Goal: Task Accomplishment & Management: Use online tool/utility

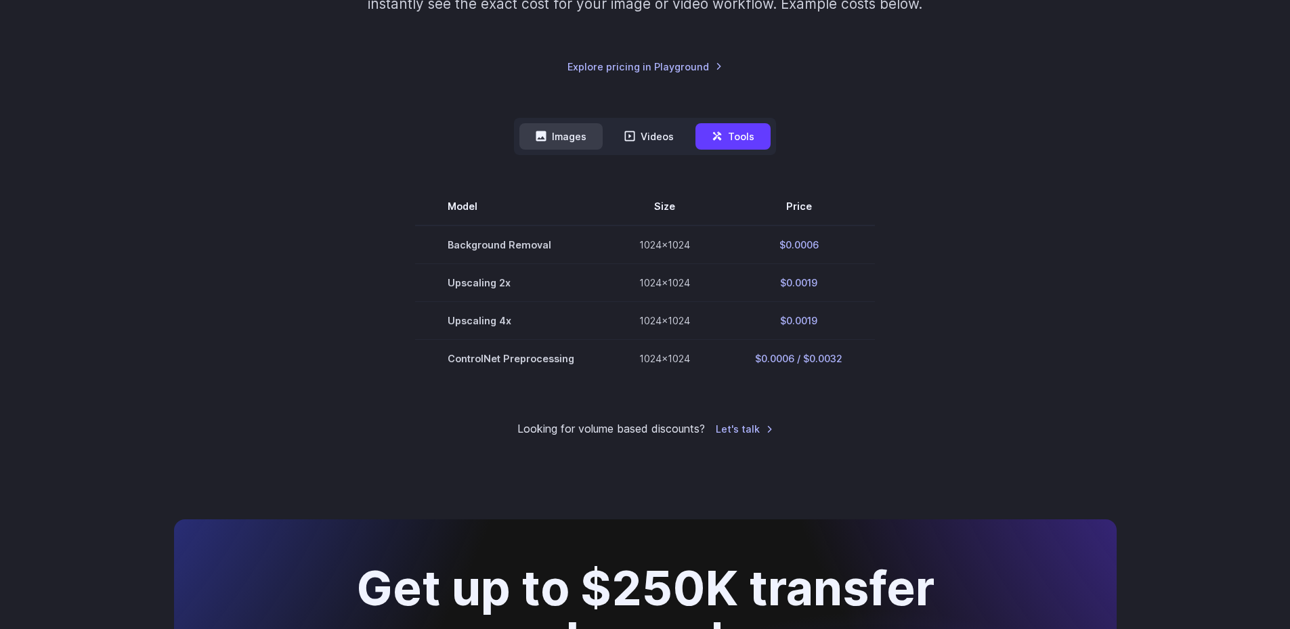
click at [564, 141] on button "Images" at bounding box center [560, 136] width 83 height 26
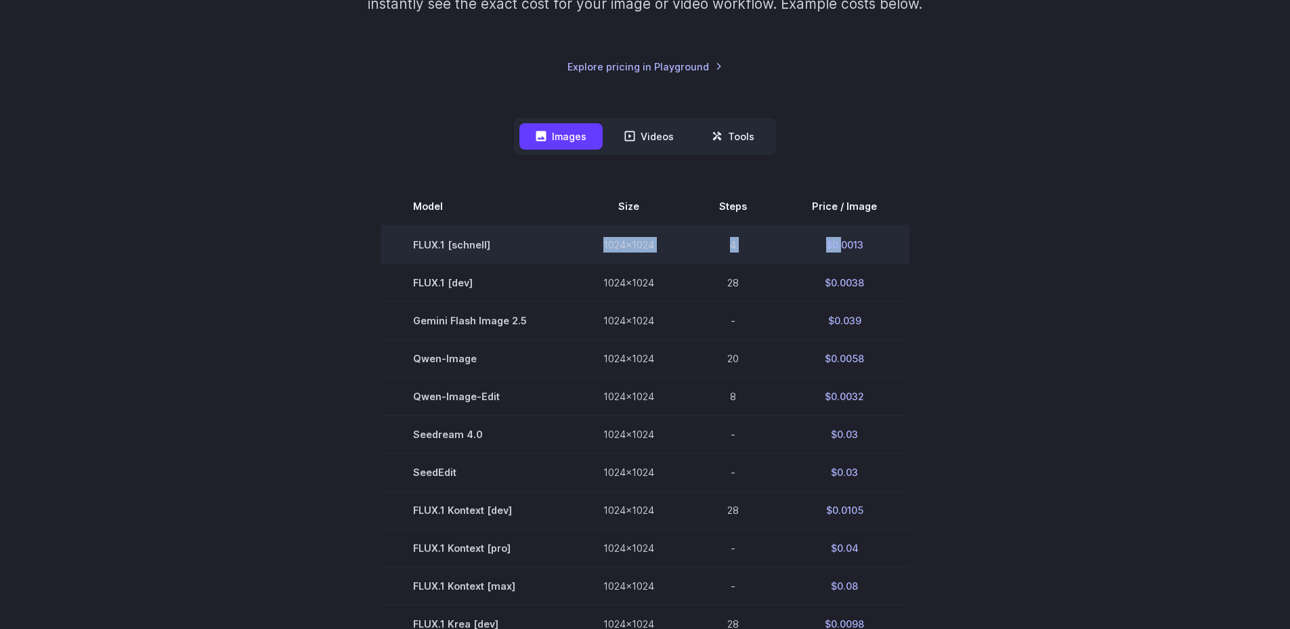
drag, startPoint x: 578, startPoint y: 249, endPoint x: 840, endPoint y: 244, distance: 262.1
click at [838, 244] on tr "FLUX.1 [schnell] 1024x1024 4 $0.0013" at bounding box center [645, 245] width 529 height 39
click at [841, 244] on td "$0.0013" at bounding box center [845, 245] width 130 height 39
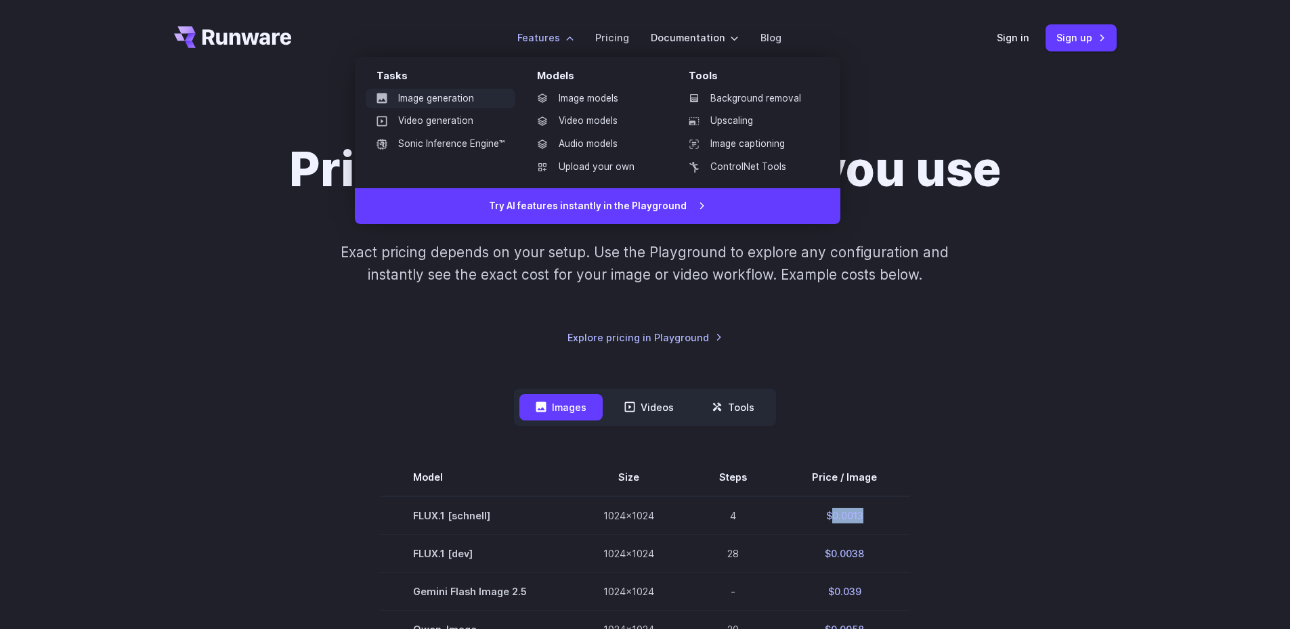
click at [441, 97] on link "Image generation" at bounding box center [441, 99] width 150 height 20
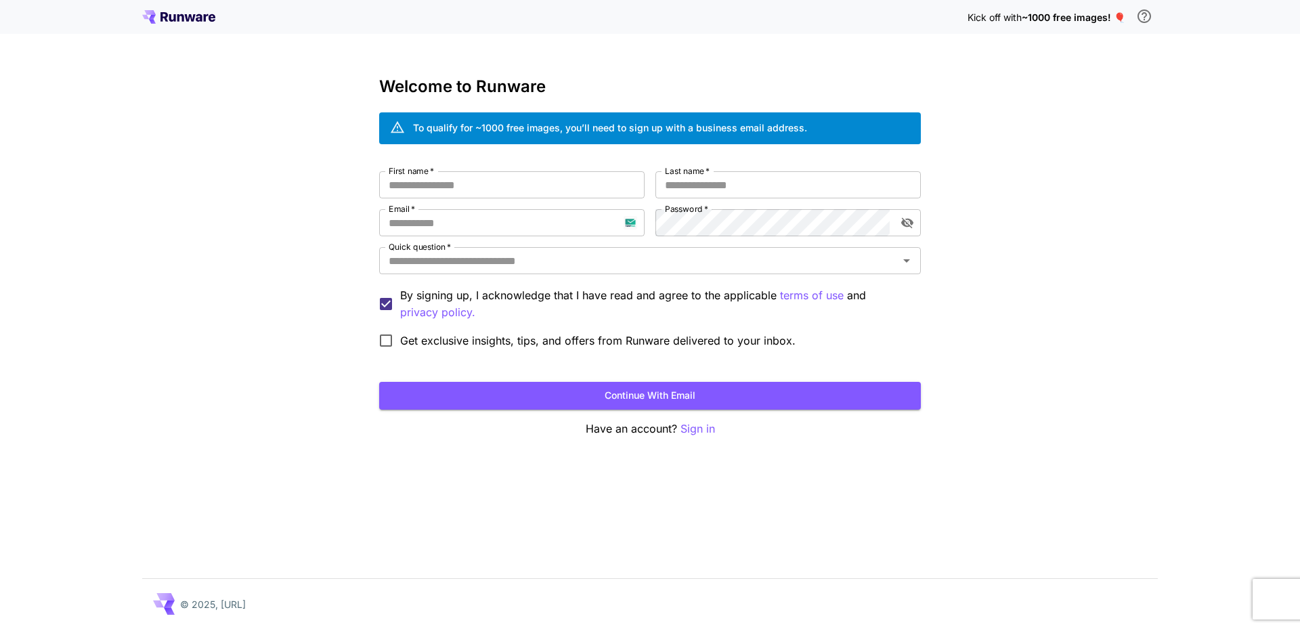
click at [1061, 8] on div "Kick off with ~1000 free images! 🎈" at bounding box center [1063, 17] width 190 height 28
click at [1063, 15] on span "~1000 free images! 🎈" at bounding box center [1074, 18] width 104 height 12
click at [1076, 156] on div "Kick off with ~1000 free images! 🎈 Welcome to Runware To qualify for ~1000 free…" at bounding box center [650, 314] width 1300 height 629
click at [627, 221] on input "Email   *" at bounding box center [511, 222] width 265 height 27
drag, startPoint x: 536, startPoint y: 217, endPoint x: 339, endPoint y: 229, distance: 197.5
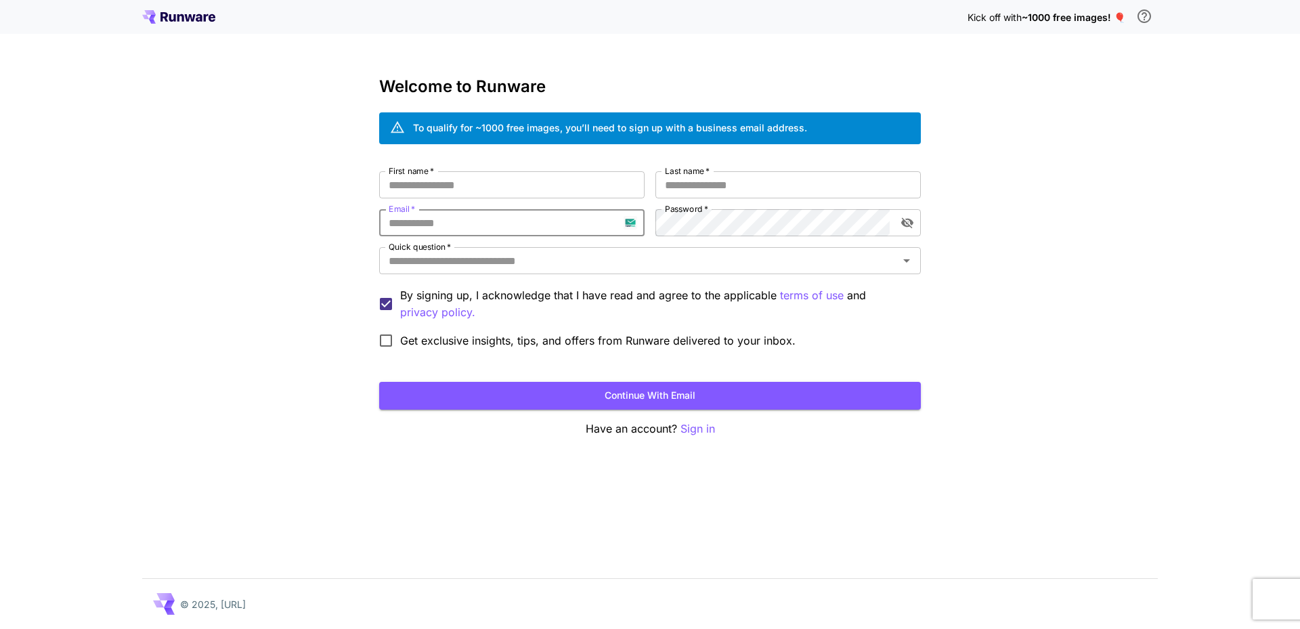
click at [339, 229] on div "Kick off with ~1000 free images! 🎈 Welcome to Runware To qualify for ~1000 free…" at bounding box center [650, 314] width 1300 height 629
type input "**********"
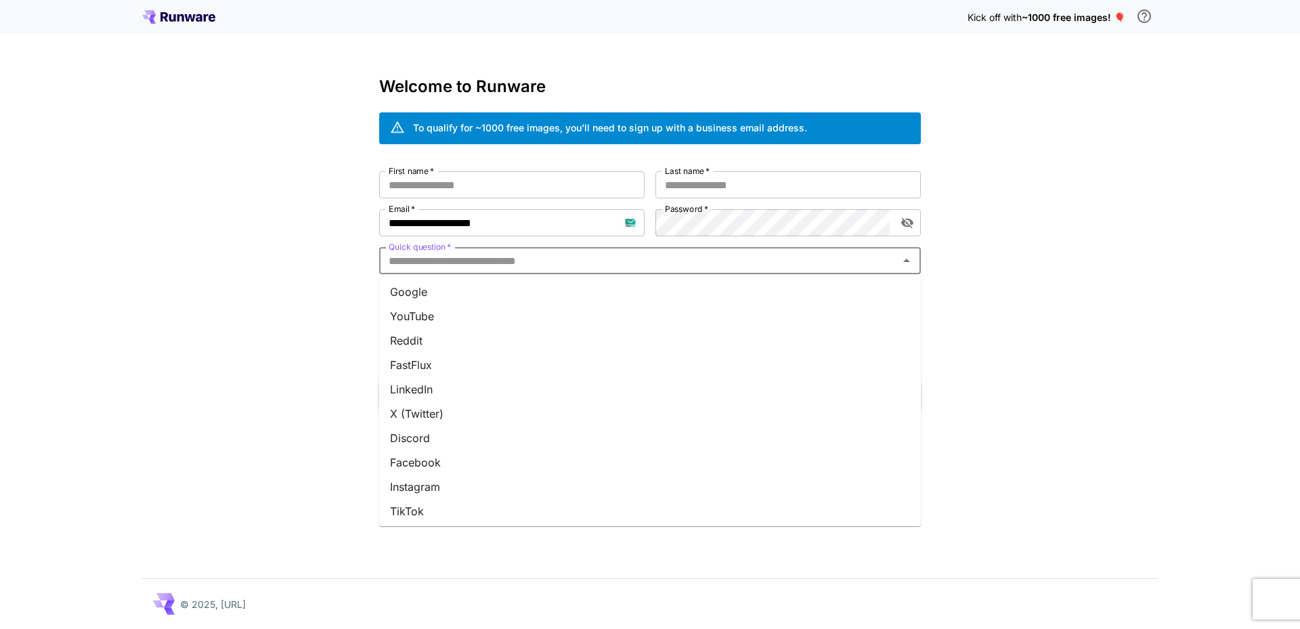
click at [490, 260] on input "Quick question   *" at bounding box center [638, 260] width 511 height 19
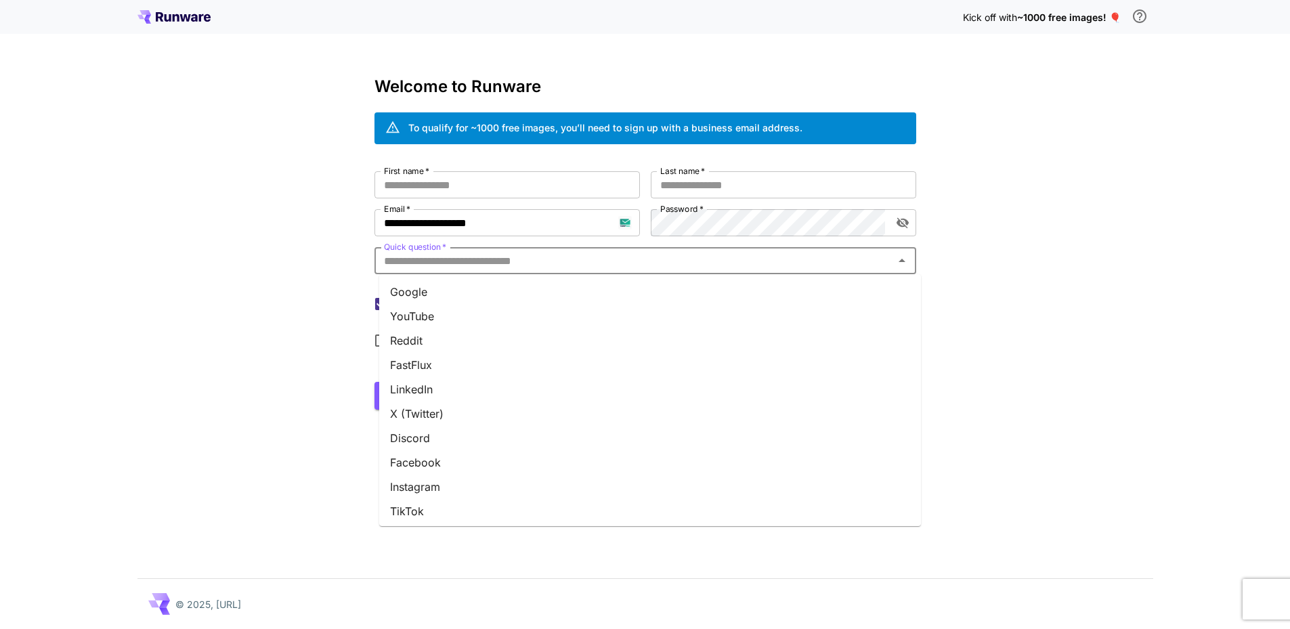
click at [459, 295] on li "Google" at bounding box center [650, 292] width 542 height 24
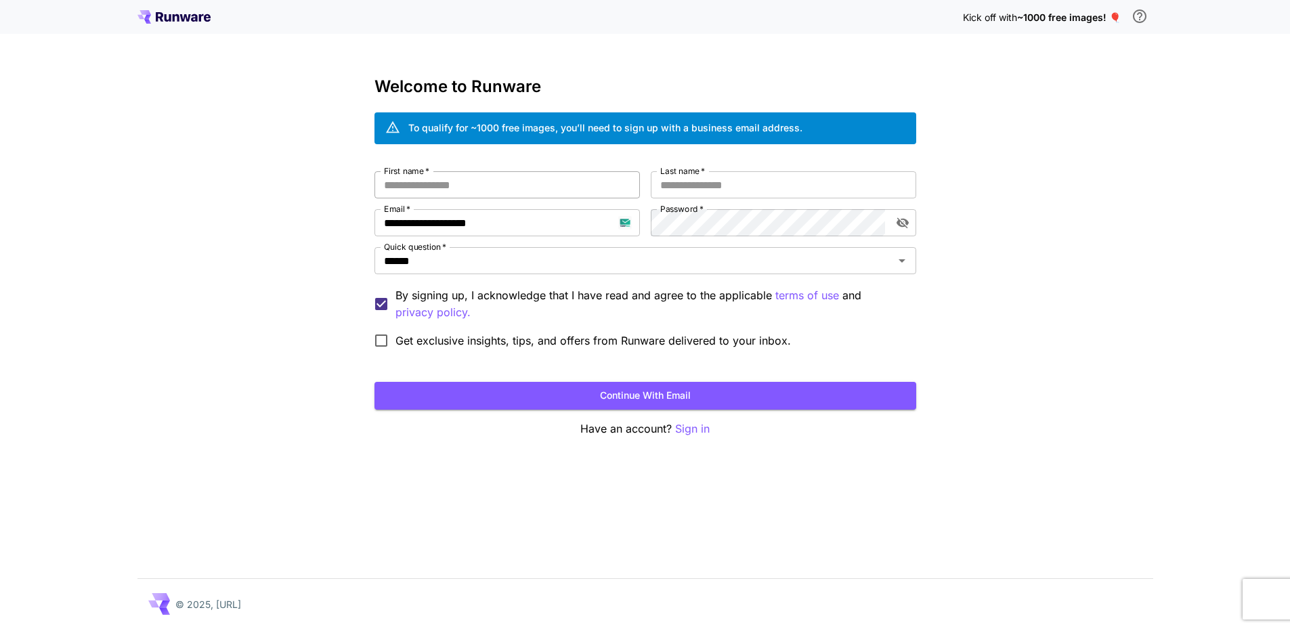
click at [527, 184] on input "First name   *" at bounding box center [507, 184] width 265 height 27
click at [523, 182] on input "First name   *" at bounding box center [507, 184] width 265 height 27
type input "***"
click at [725, 180] on input "Last name   *" at bounding box center [783, 184] width 265 height 27
click at [729, 182] on input "Last name   *" at bounding box center [783, 184] width 265 height 27
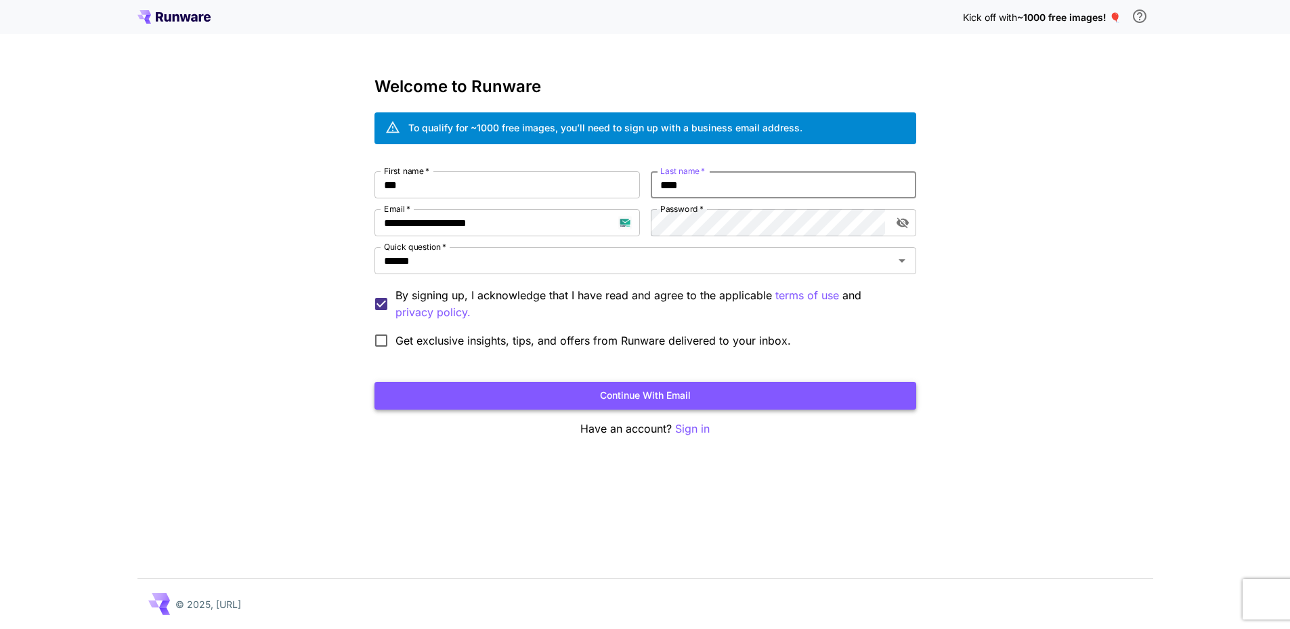
type input "****"
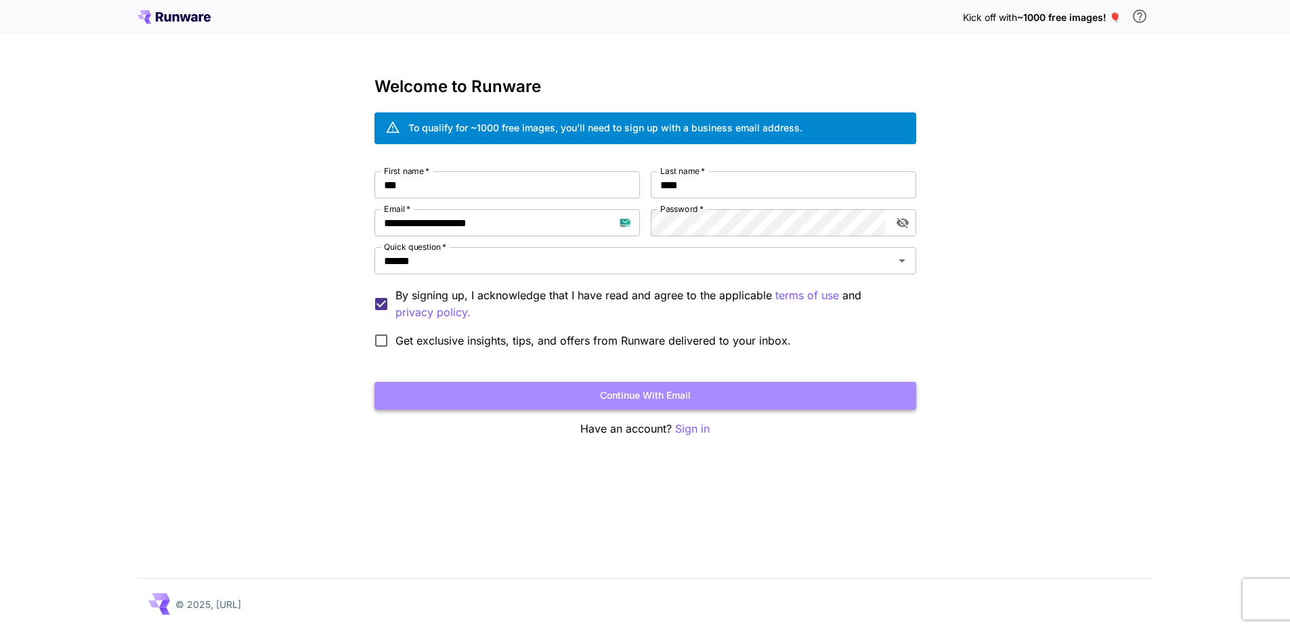
click at [742, 395] on button "Continue with email" at bounding box center [646, 396] width 542 height 28
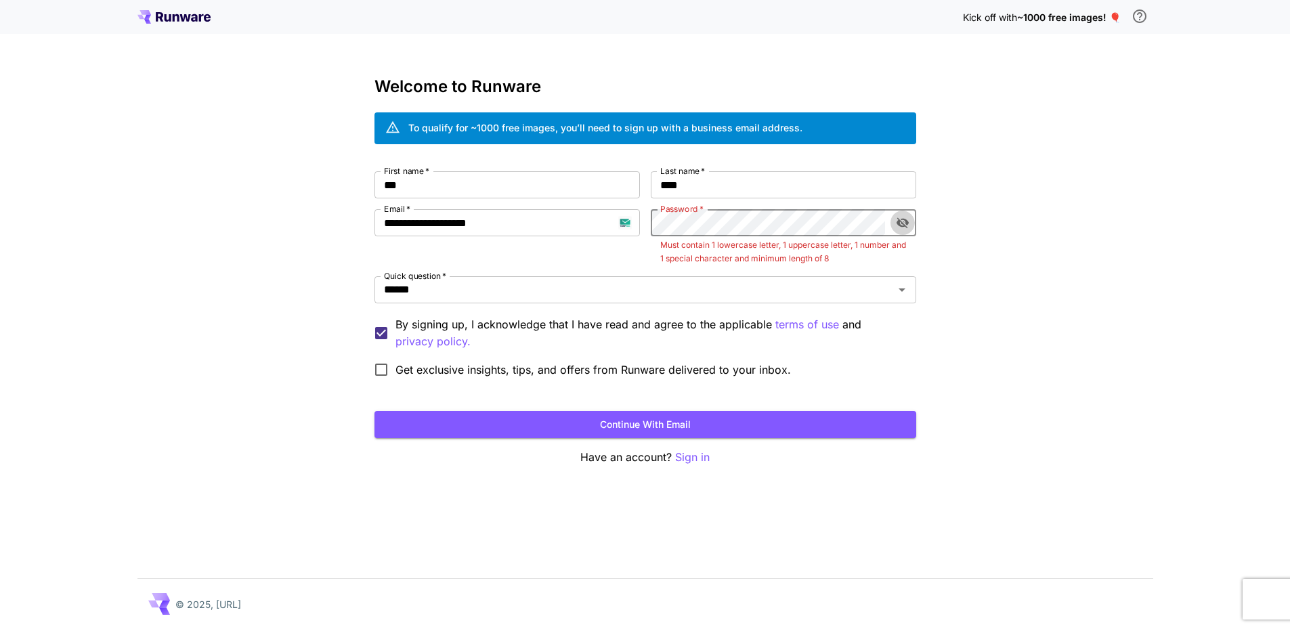
click at [904, 219] on icon "toggle password visibility" at bounding box center [902, 223] width 12 height 11
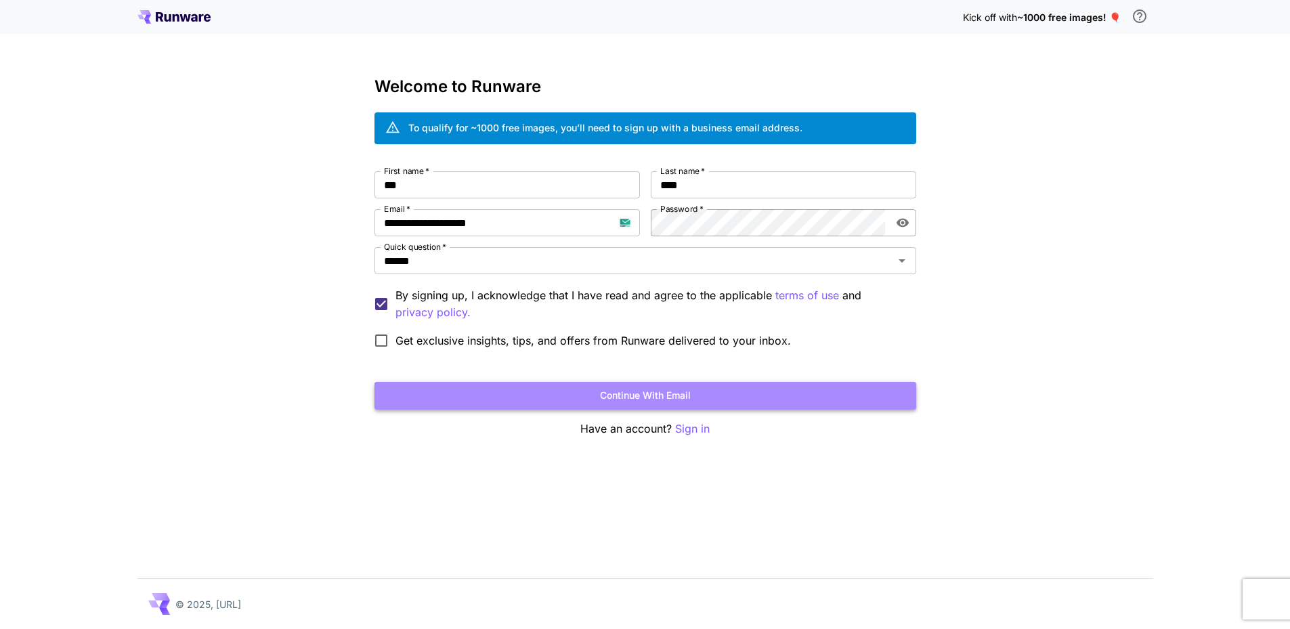
click at [792, 400] on button "Continue with email" at bounding box center [646, 396] width 542 height 28
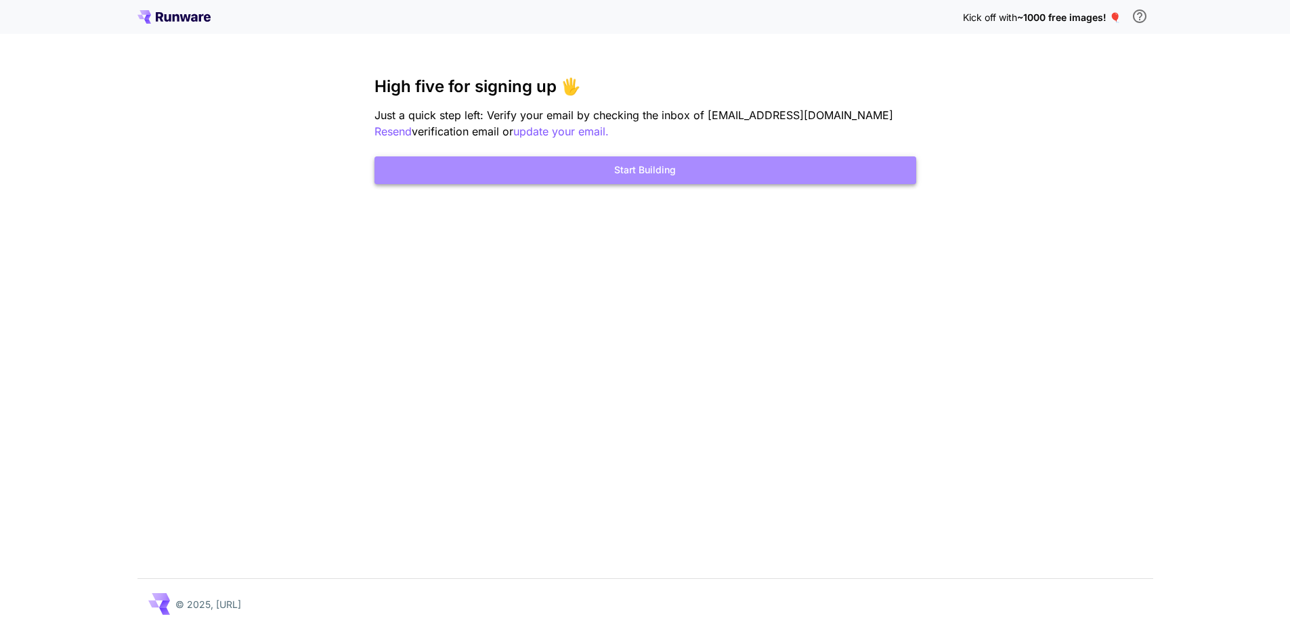
click at [643, 171] on button "Start Building" at bounding box center [646, 170] width 542 height 28
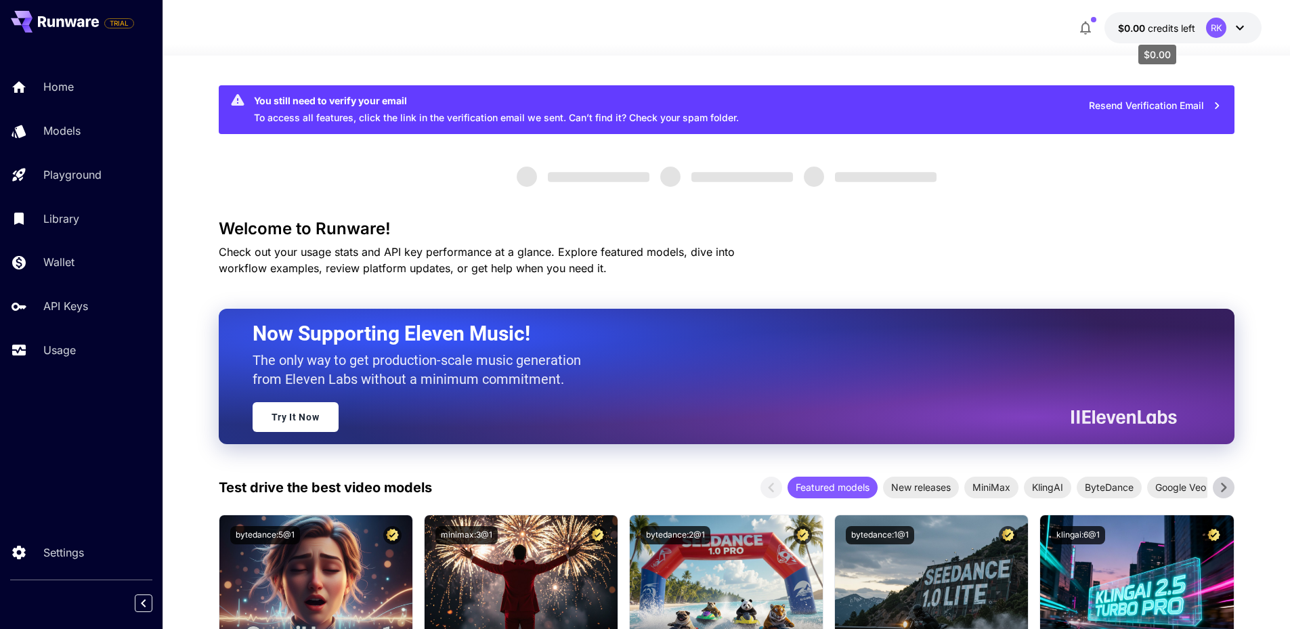
click at [1184, 26] on span "credits left" at bounding box center [1171, 28] width 47 height 12
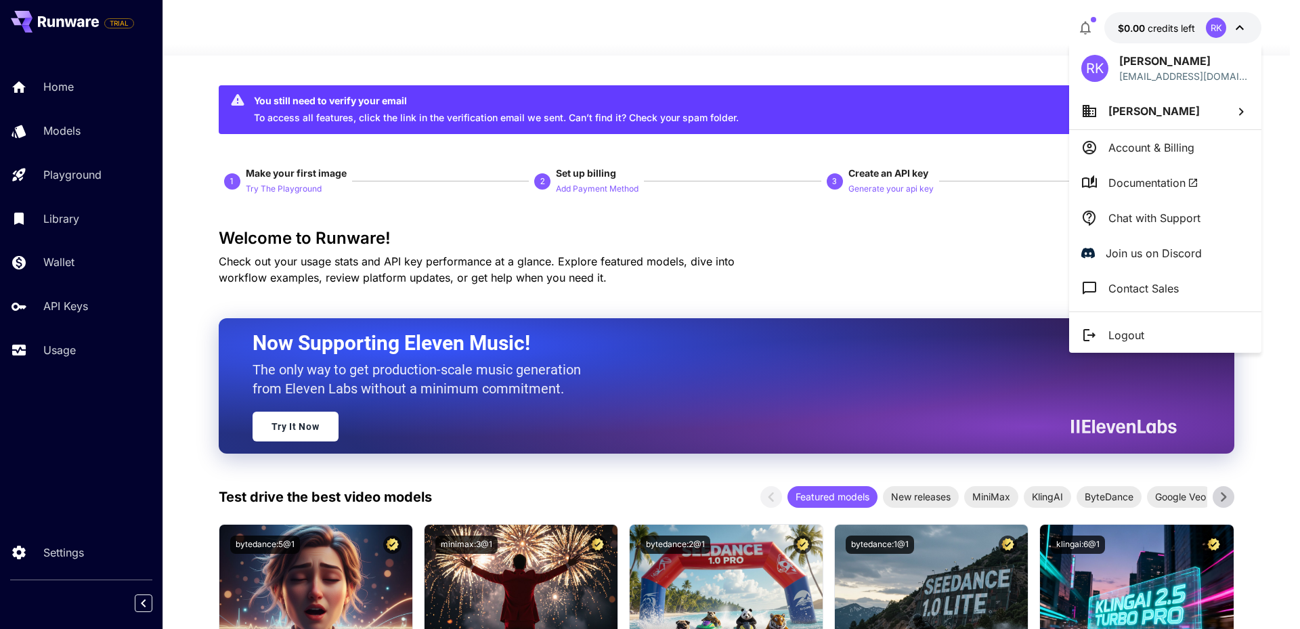
click at [1156, 147] on p "Account & Billing" at bounding box center [1152, 148] width 86 height 16
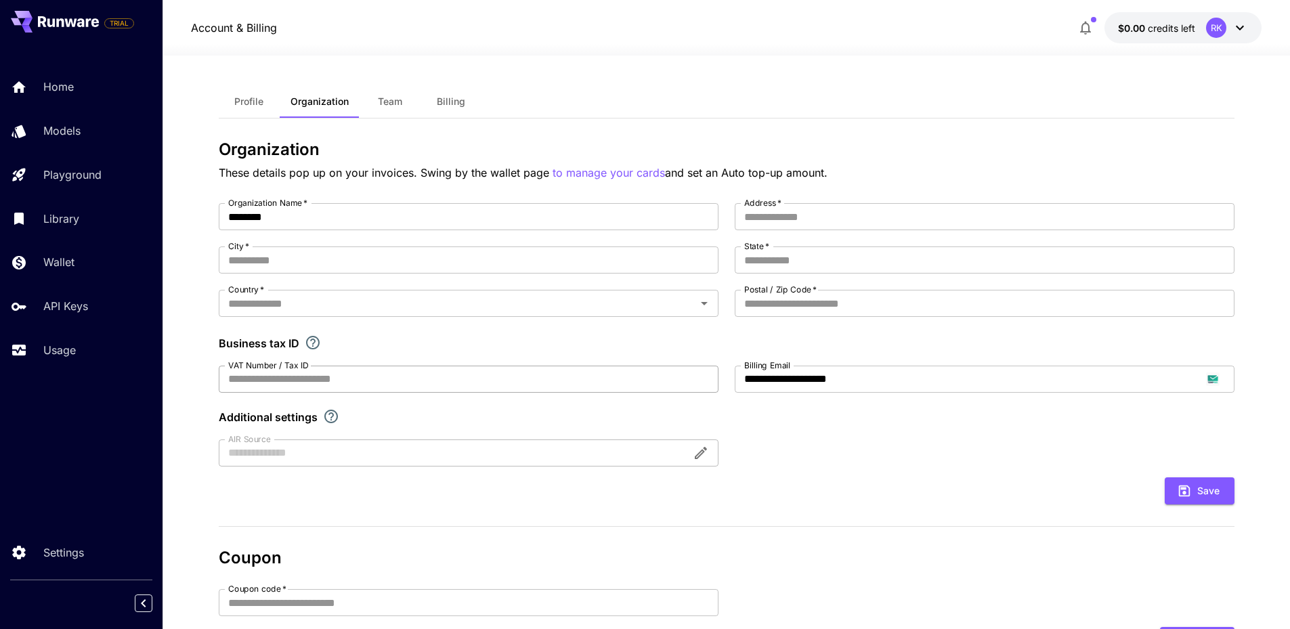
scroll to position [204, 0]
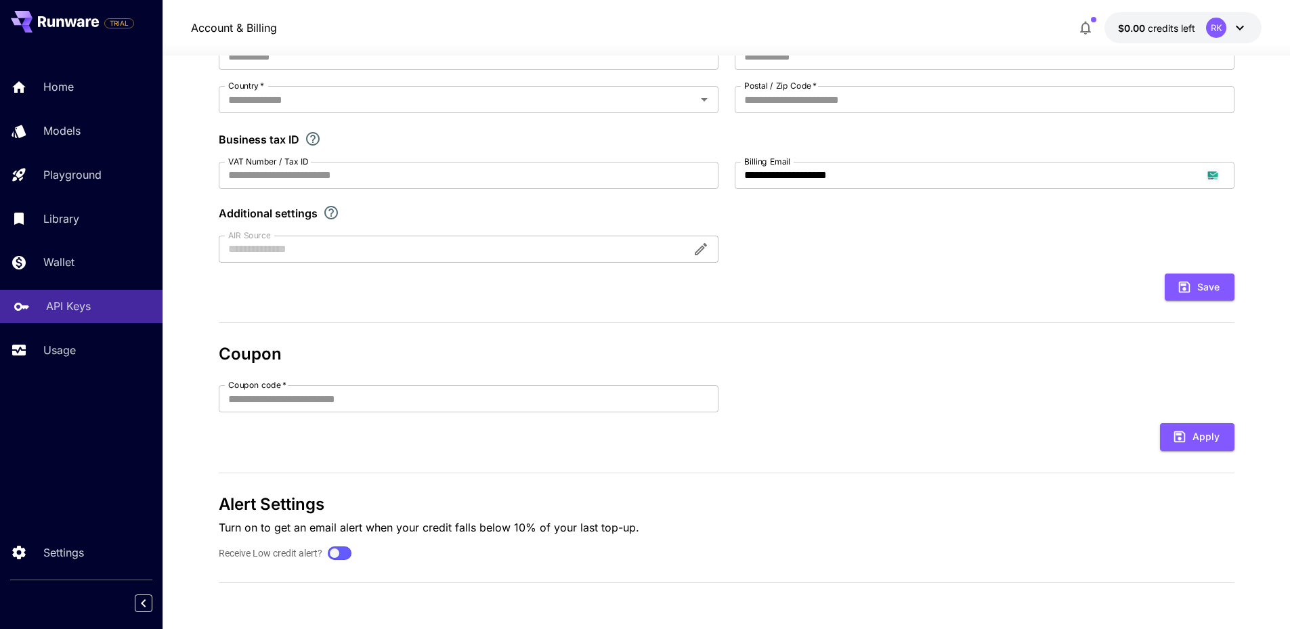
click at [54, 308] on p "API Keys" at bounding box center [68, 306] width 45 height 16
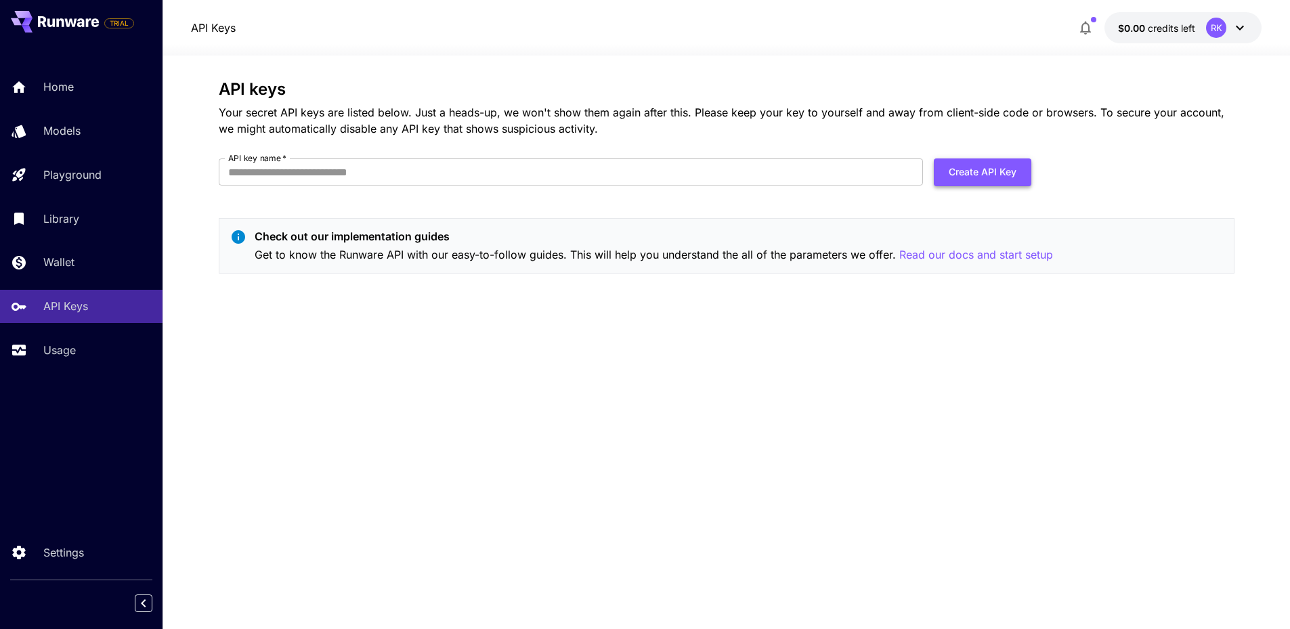
click at [981, 167] on button "Create API Key" at bounding box center [983, 172] width 98 height 28
click at [325, 179] on input "API key name   *" at bounding box center [571, 171] width 704 height 27
type input "****"
click at [996, 169] on button "Create API Key" at bounding box center [983, 172] width 98 height 28
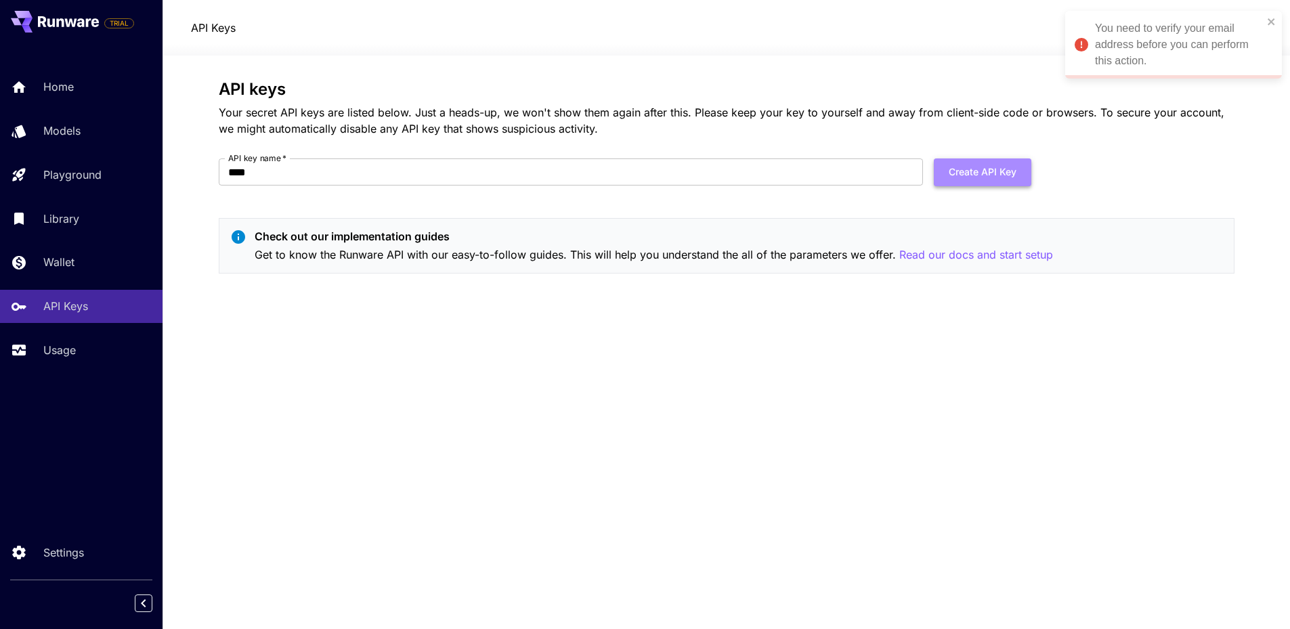
click at [983, 174] on button "Create API Key" at bounding box center [983, 172] width 98 height 28
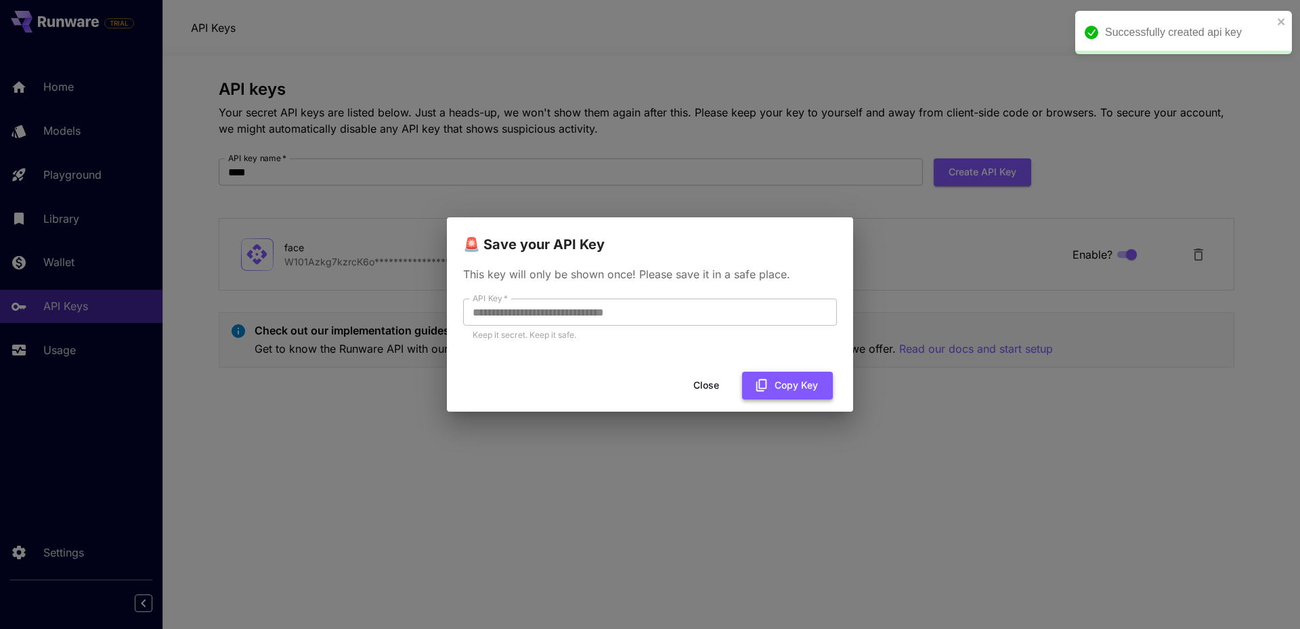
click at [796, 386] on button "Copy Key" at bounding box center [787, 386] width 91 height 28
click at [1283, 18] on icon "close" at bounding box center [1281, 21] width 9 height 11
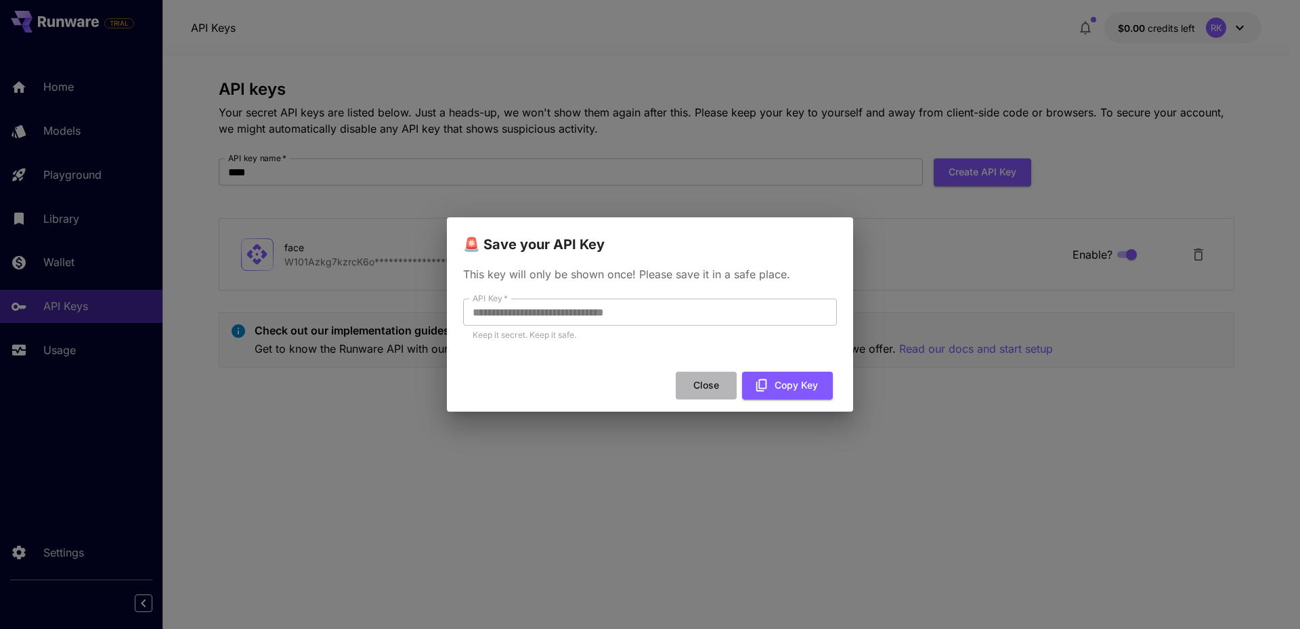
click at [710, 385] on button "Close" at bounding box center [706, 386] width 61 height 28
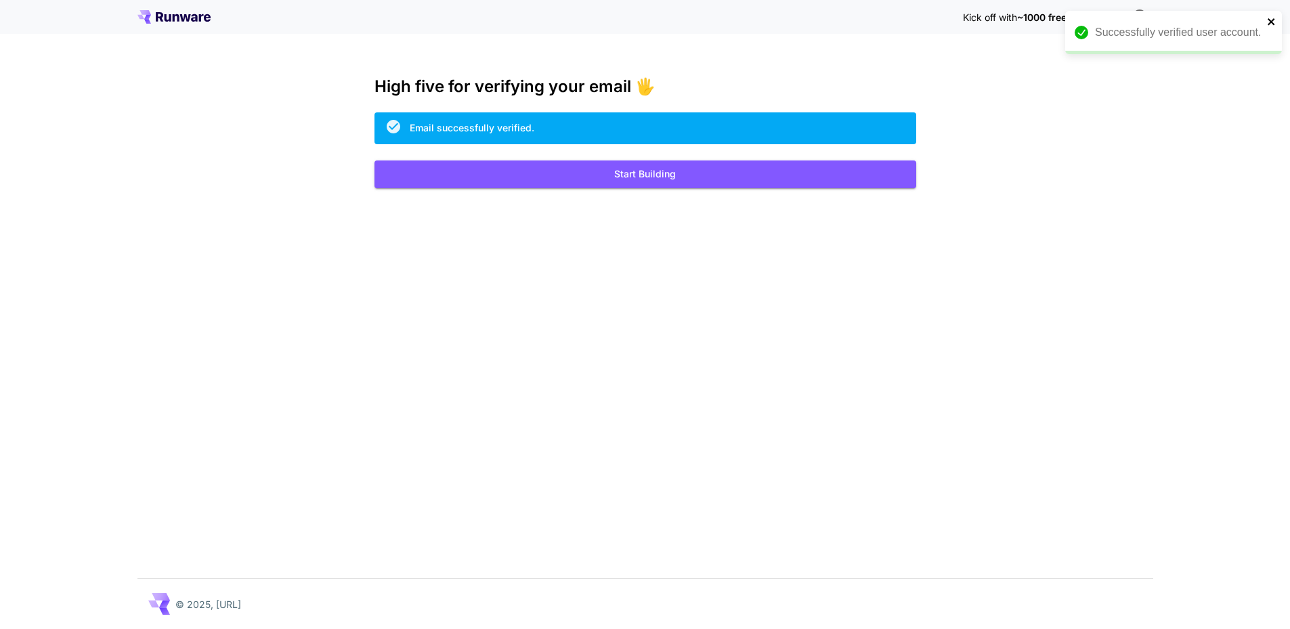
click at [1269, 20] on icon "close" at bounding box center [1271, 21] width 9 height 11
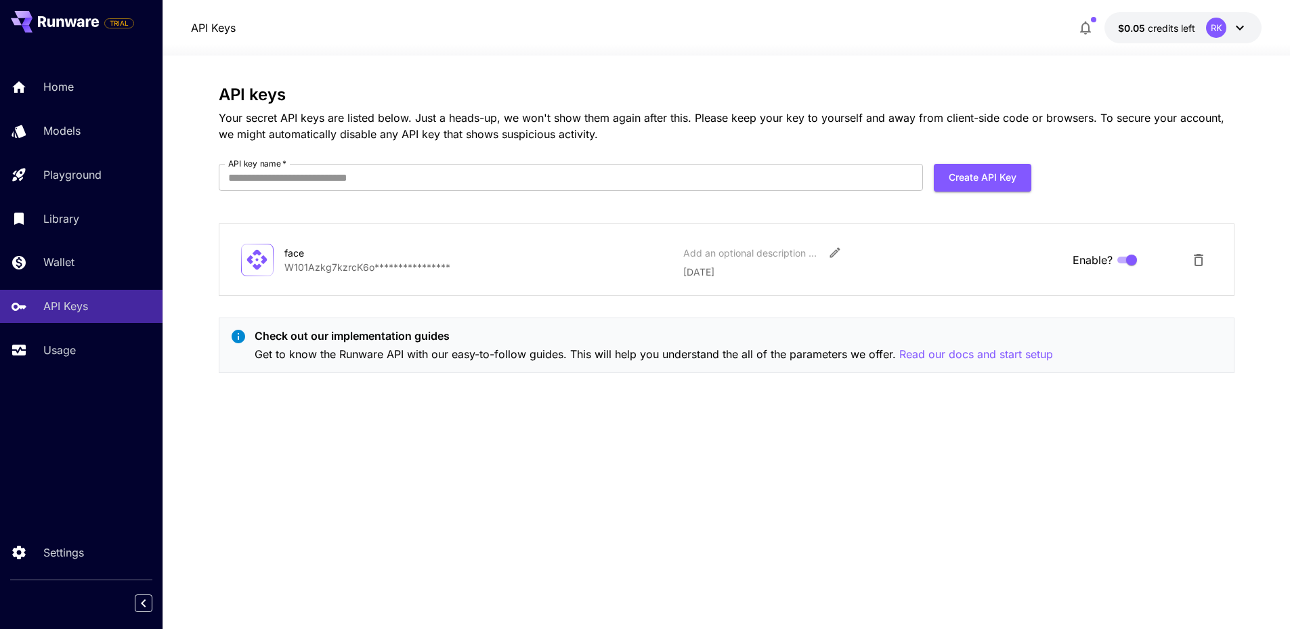
click at [1236, 31] on icon at bounding box center [1240, 28] width 16 height 16
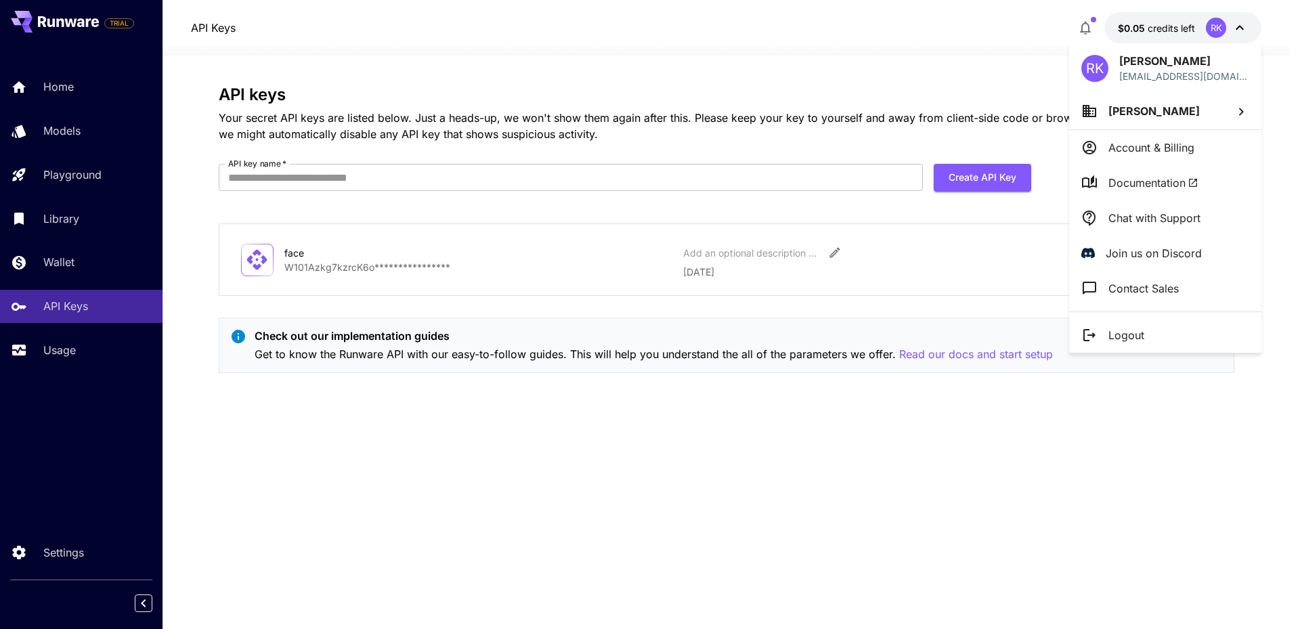
click at [57, 263] on div at bounding box center [650, 314] width 1300 height 629
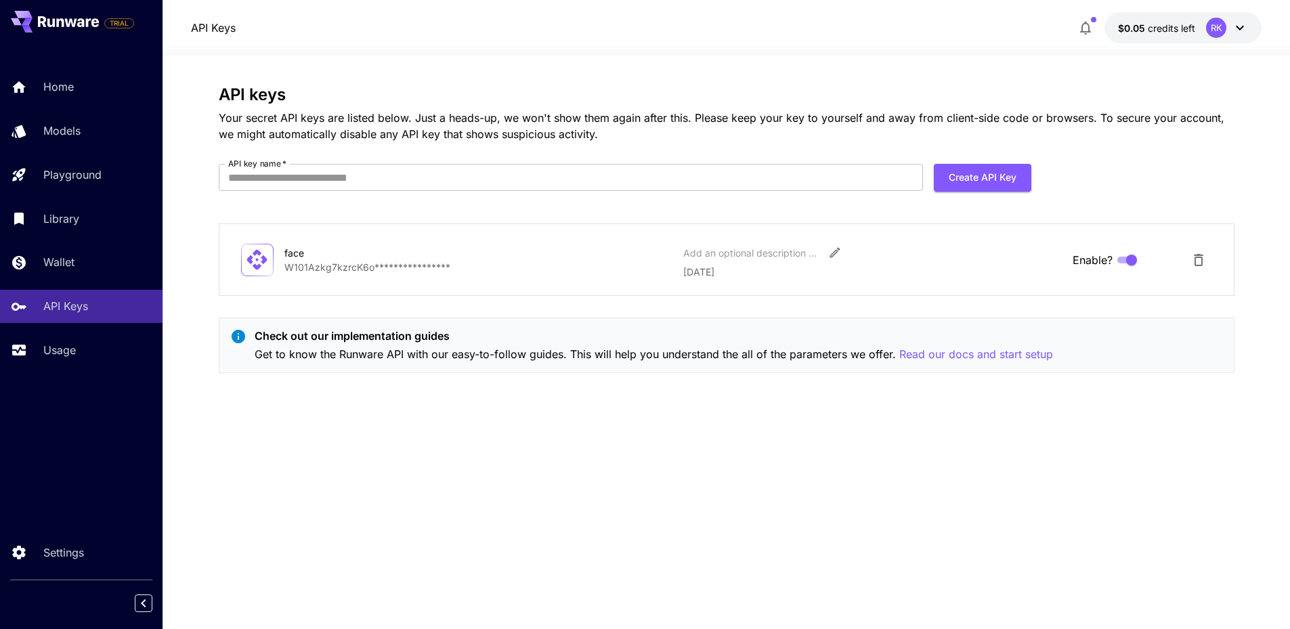
click at [57, 263] on p "Wallet" at bounding box center [58, 262] width 31 height 16
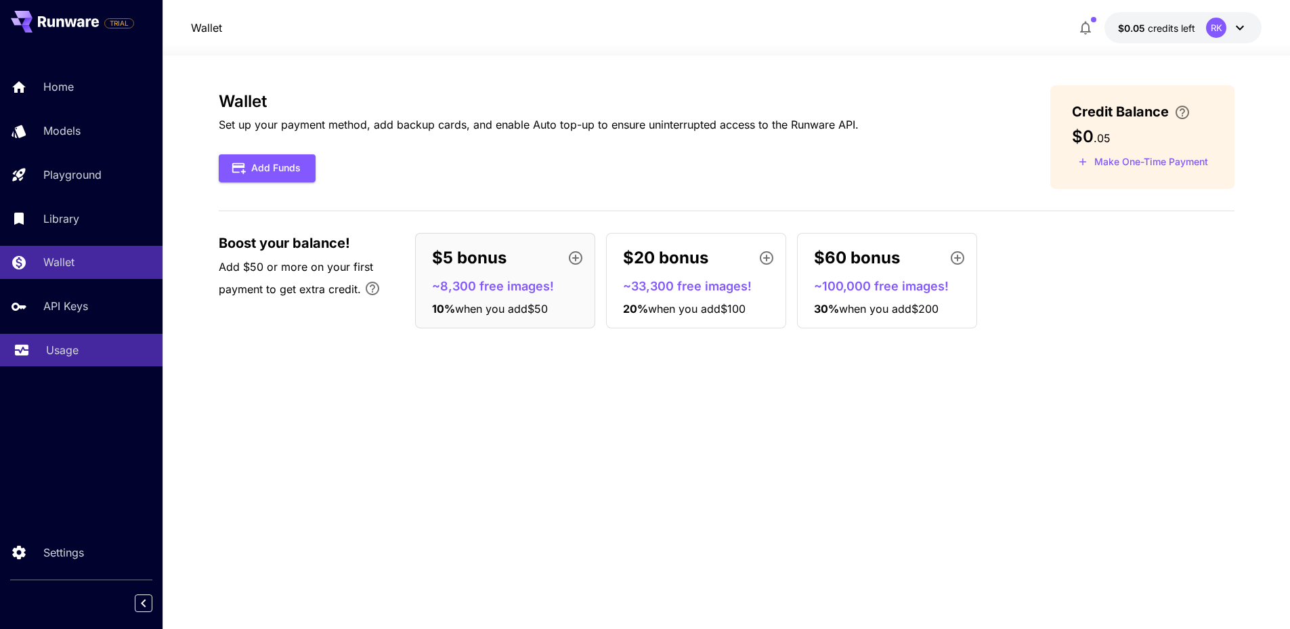
click at [77, 356] on p "Usage" at bounding box center [62, 350] width 33 height 16
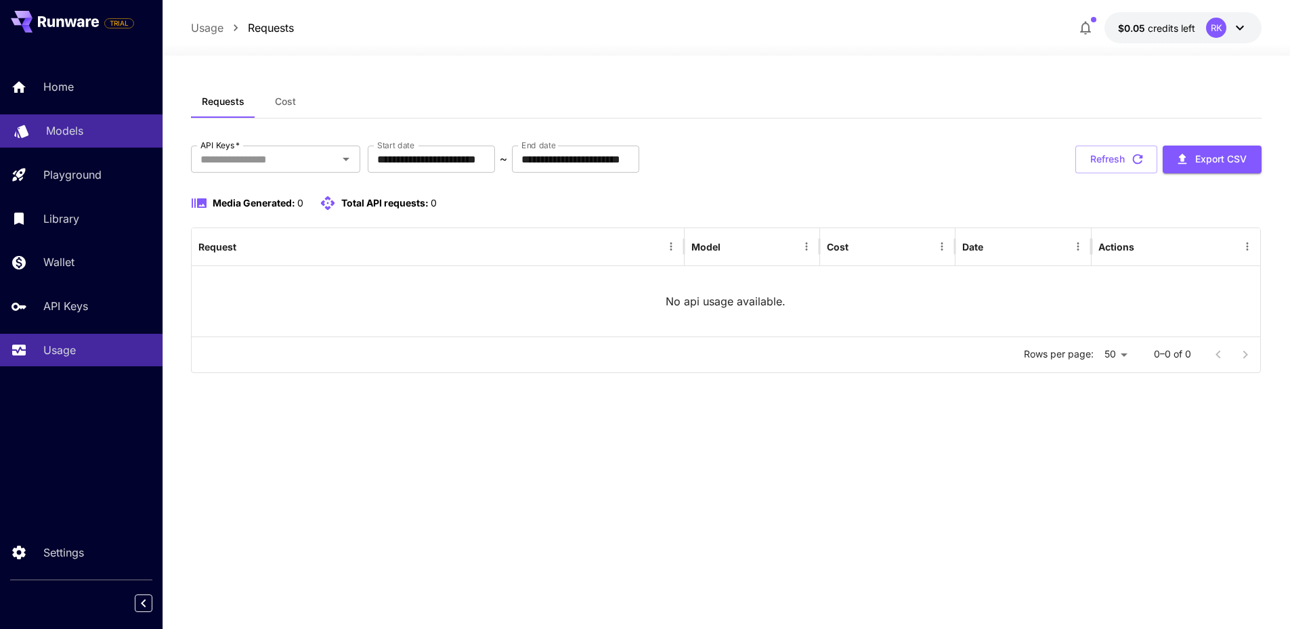
click at [69, 131] on p "Models" at bounding box center [64, 131] width 37 height 16
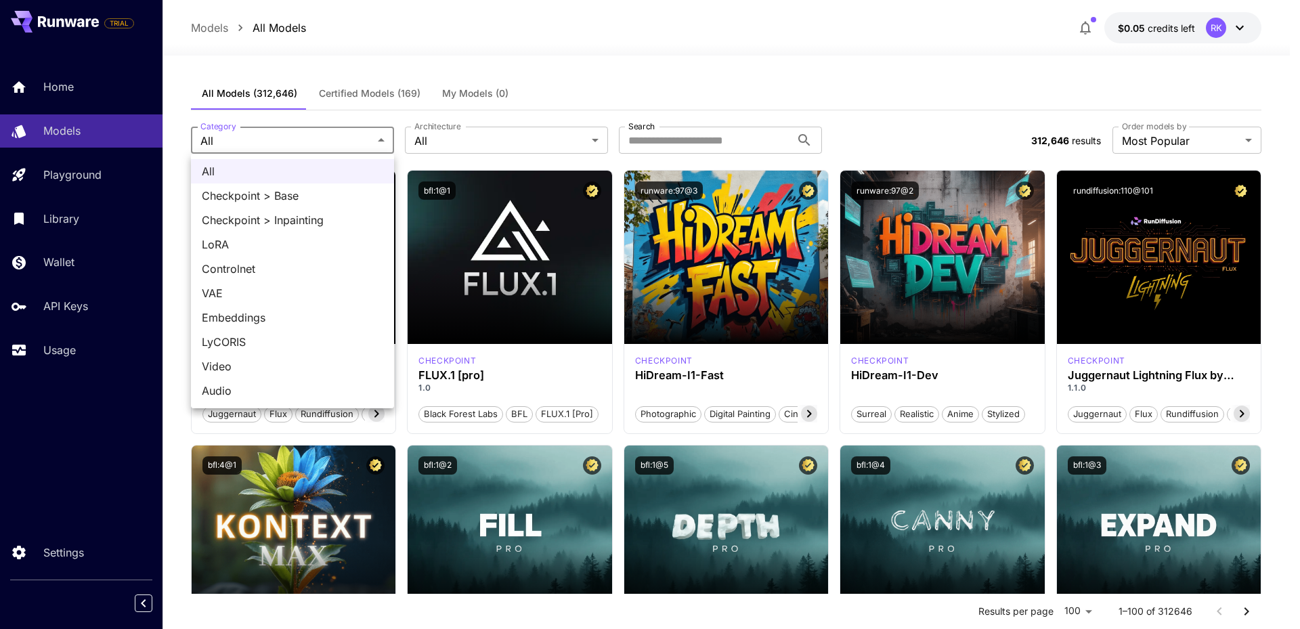
click at [314, 134] on div at bounding box center [650, 314] width 1300 height 629
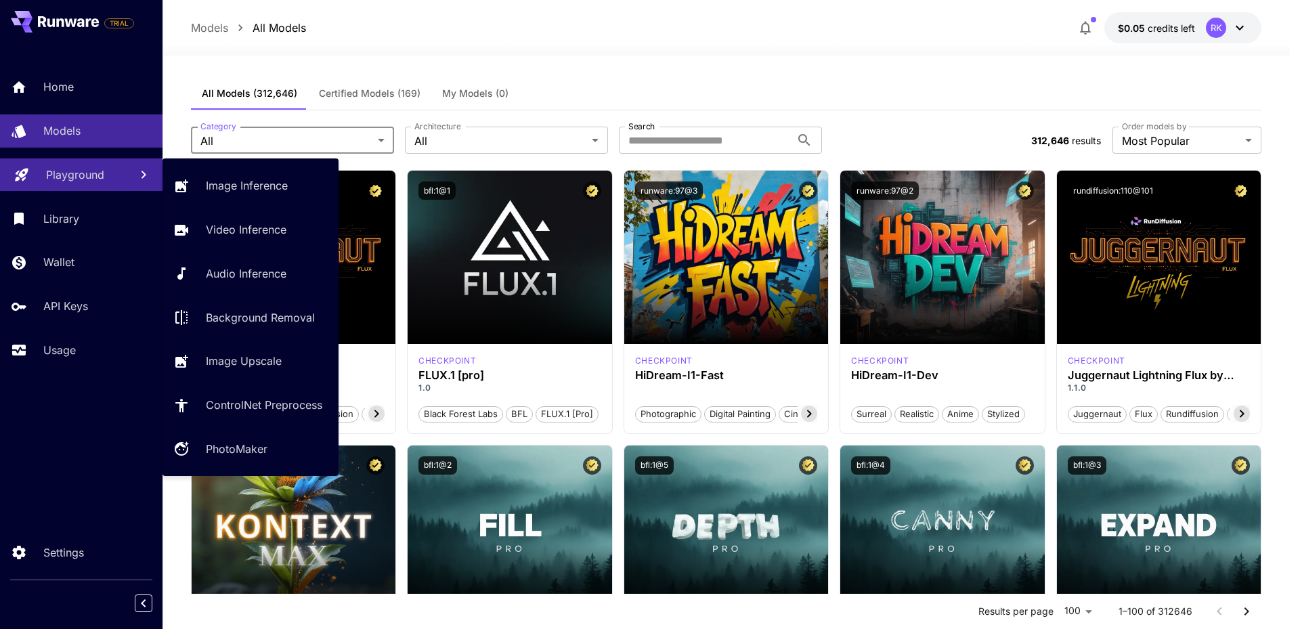
click at [85, 174] on p "Playground" at bounding box center [75, 175] width 58 height 16
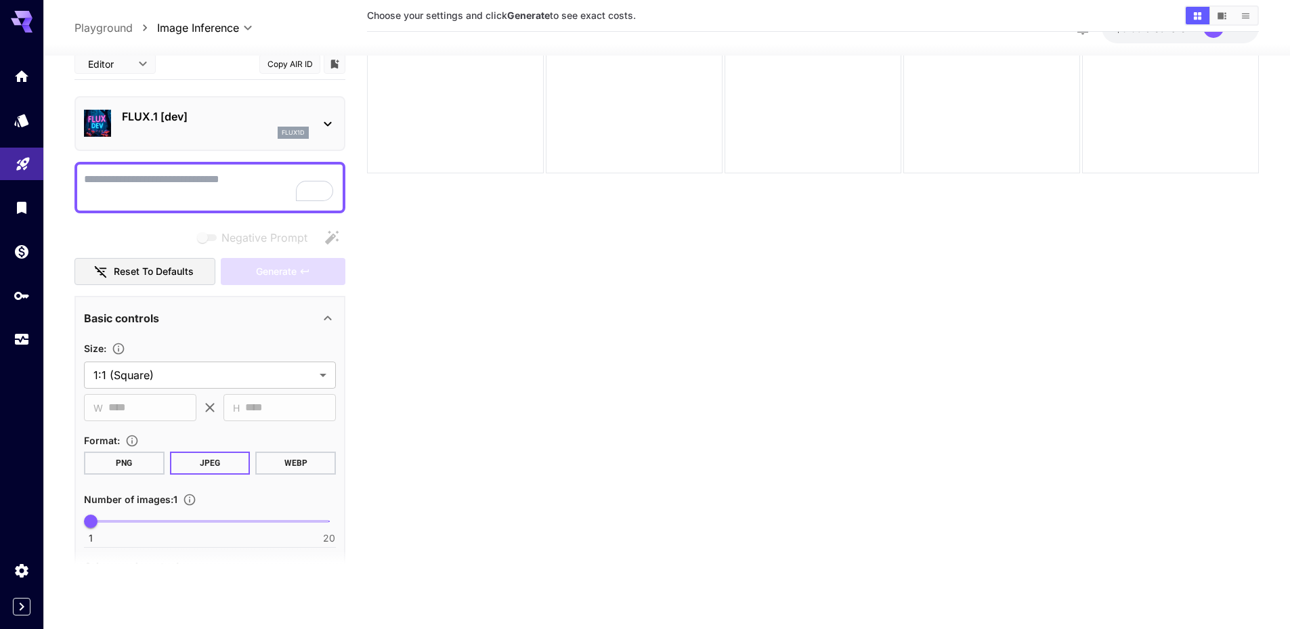
click at [297, 119] on p "FLUX.1 [dev]" at bounding box center [215, 116] width 187 height 16
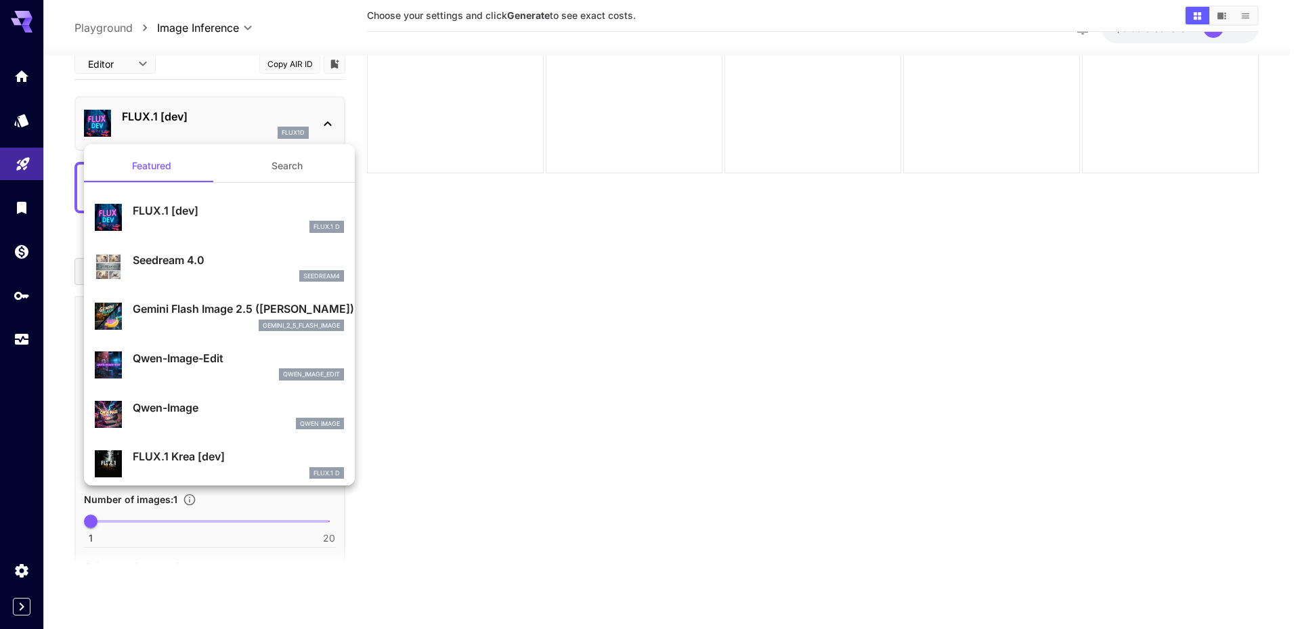
click at [468, 218] on div at bounding box center [650, 314] width 1300 height 629
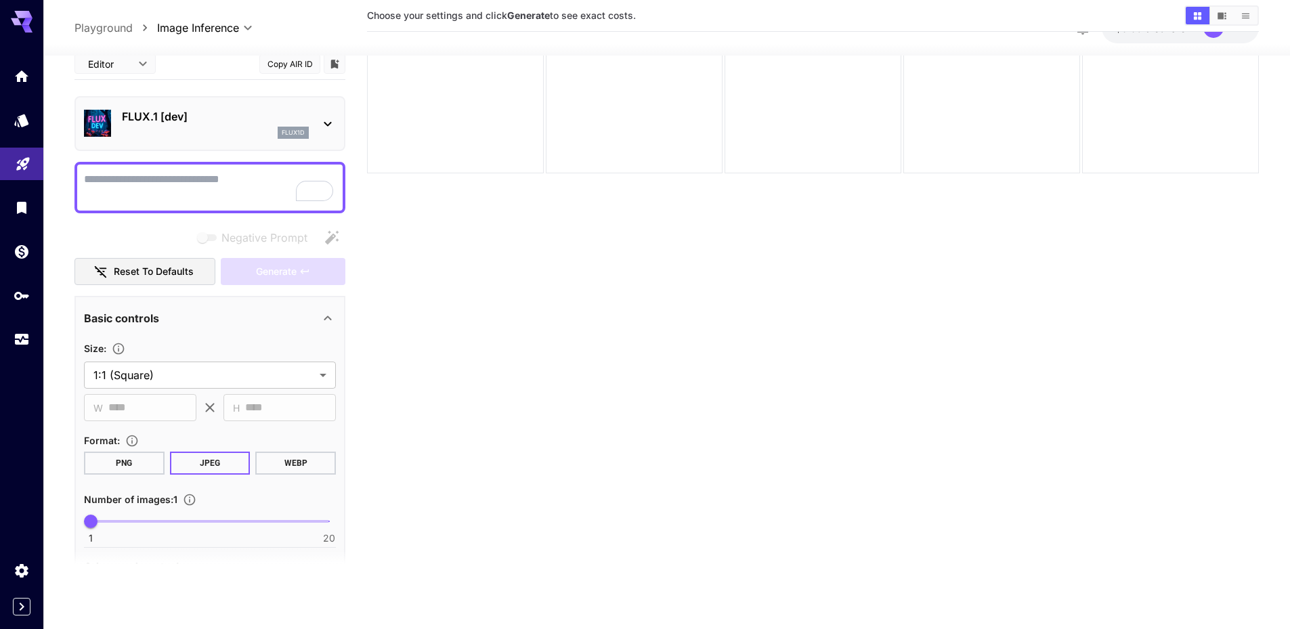
click at [152, 175] on textarea "Negative Prompt" at bounding box center [210, 187] width 252 height 33
type textarea "*****"
click at [289, 277] on span "Generate" at bounding box center [276, 271] width 41 height 17
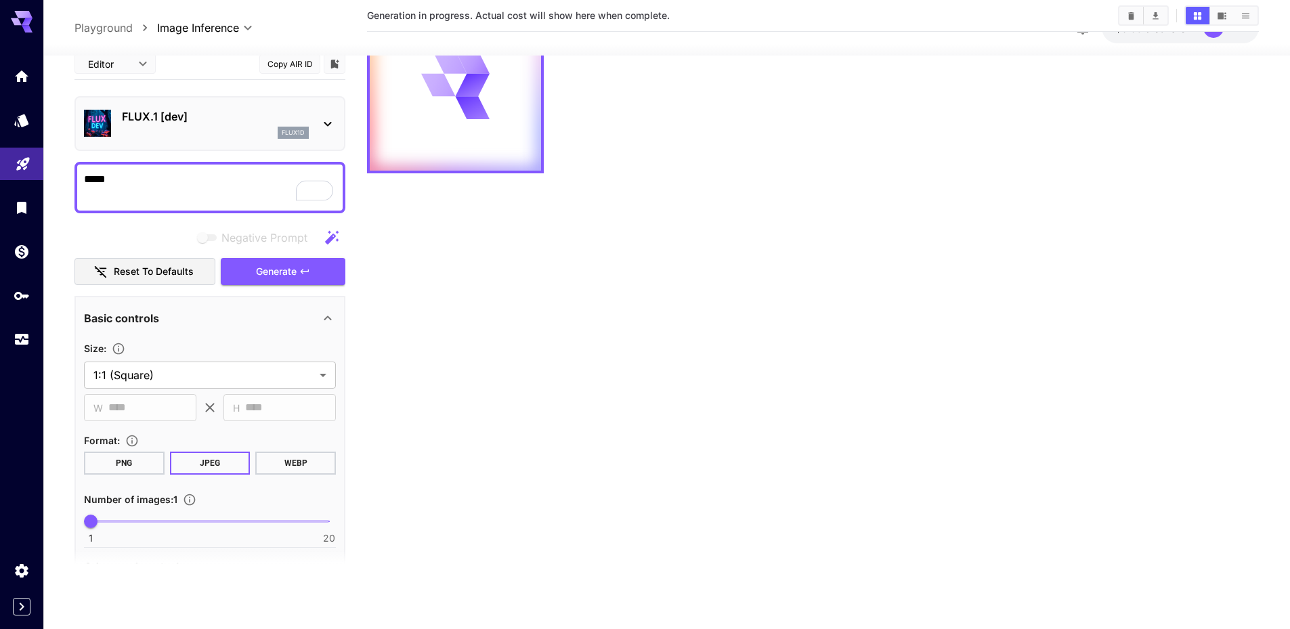
scroll to position [68, 0]
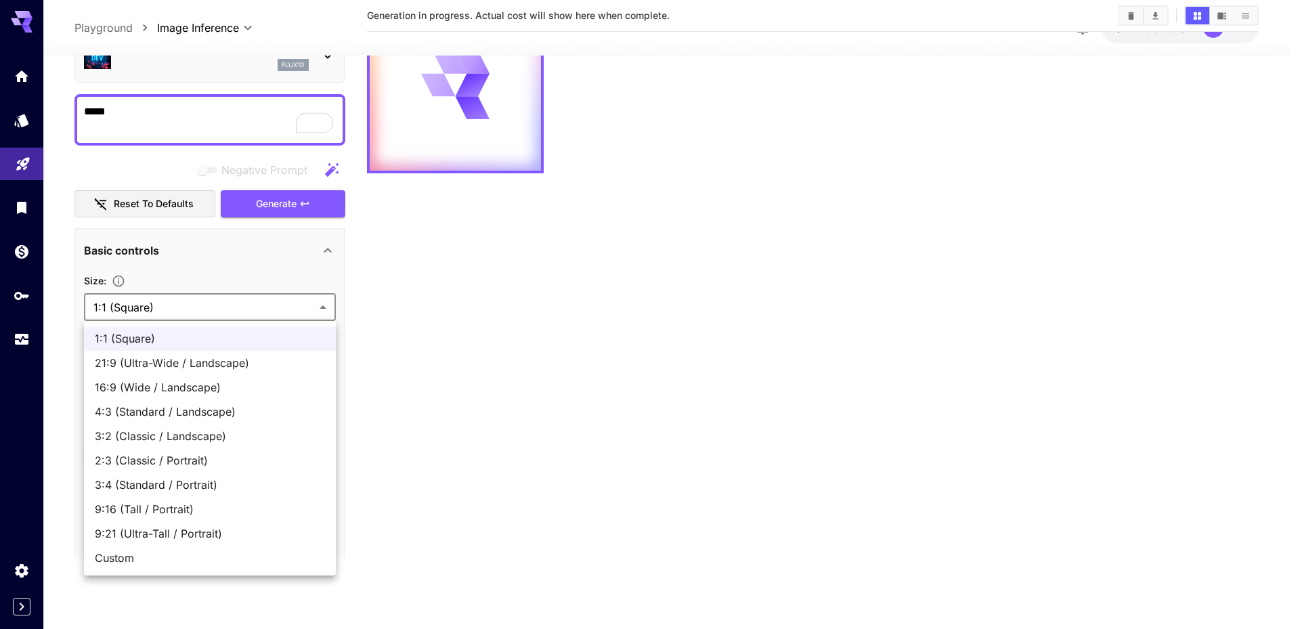
click at [305, 302] on body "**********" at bounding box center [650, 256] width 1300 height 736
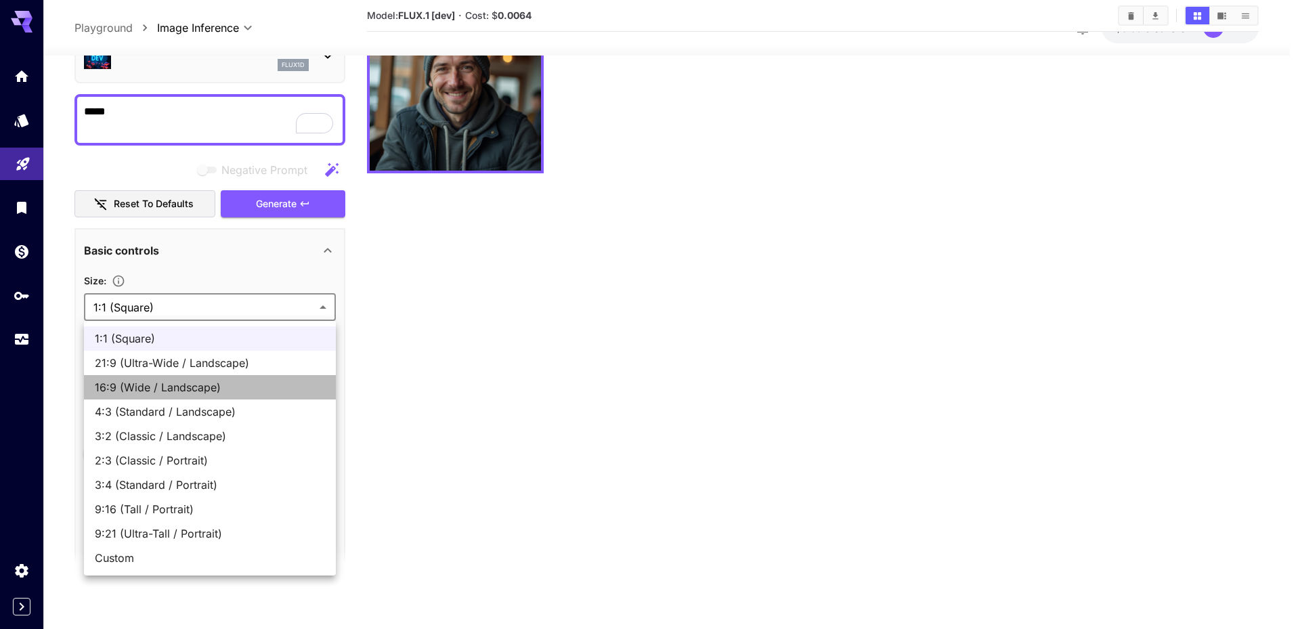
click at [236, 390] on span "16:9 (Wide / Landscape)" at bounding box center [210, 387] width 230 height 16
type input "**********"
type input "****"
type input "***"
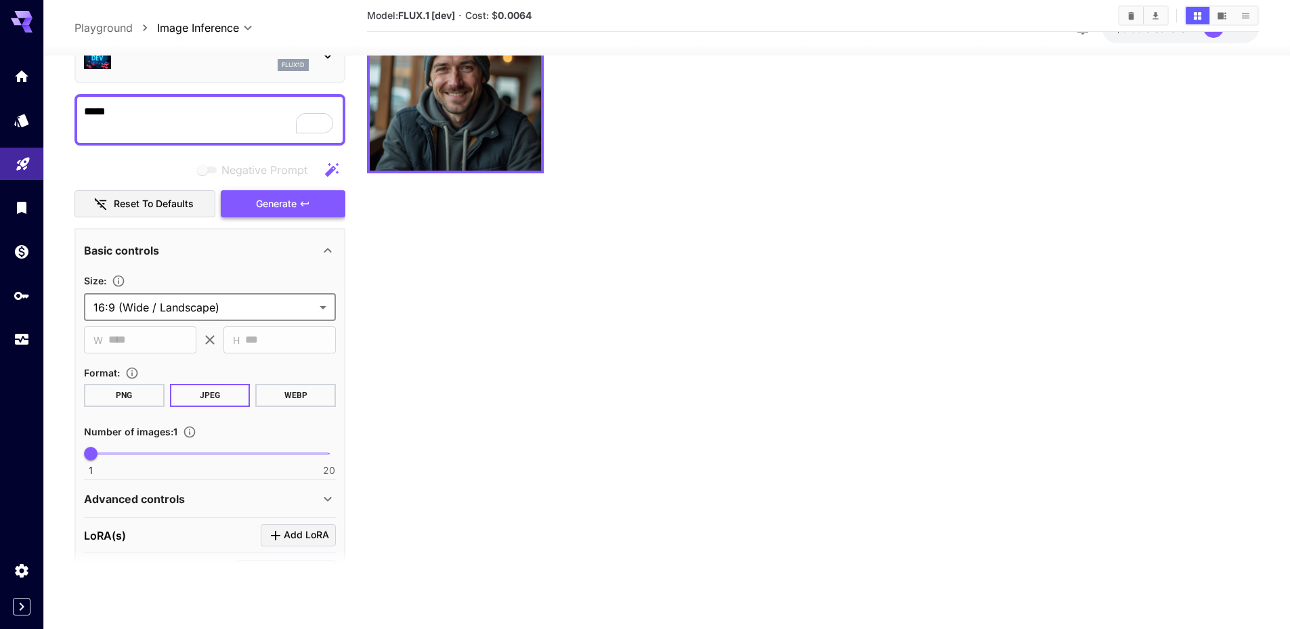
click at [284, 206] on span "Generate" at bounding box center [276, 204] width 41 height 17
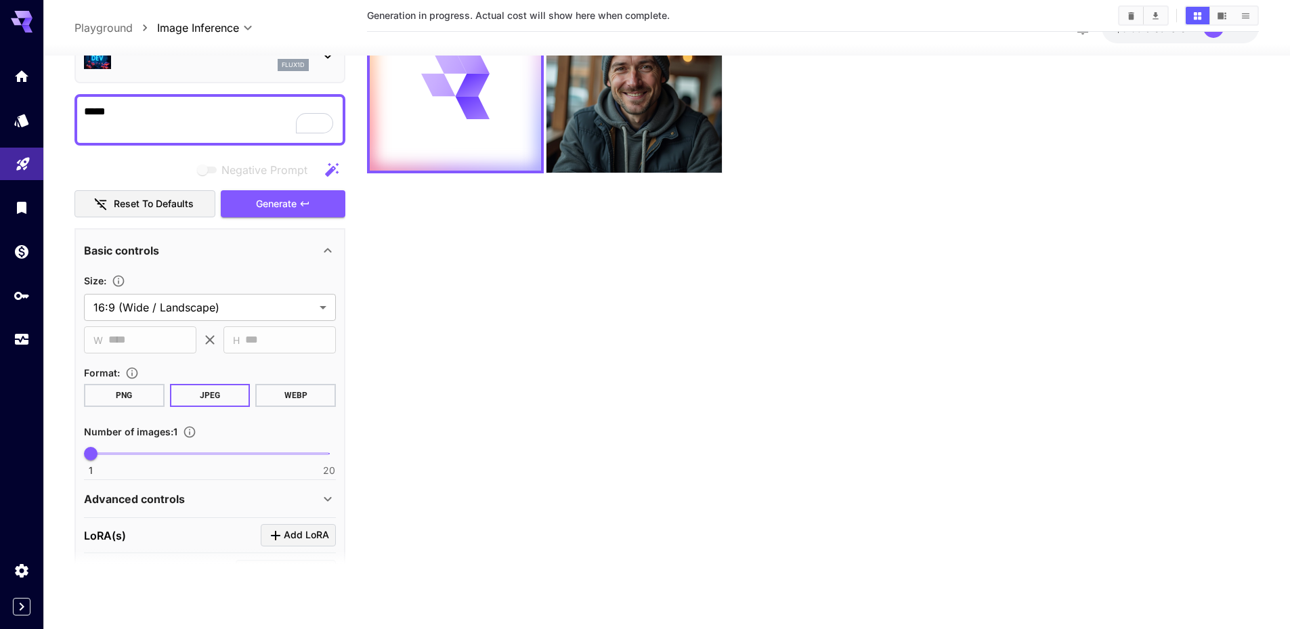
scroll to position [0, 0]
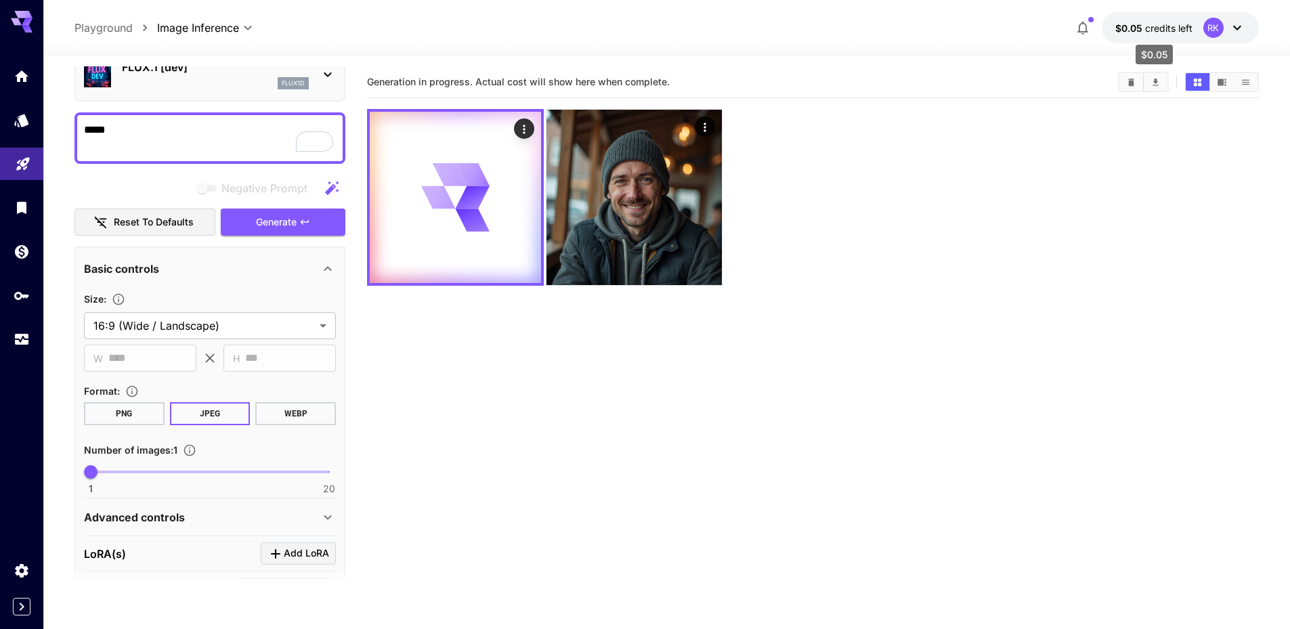
click at [1159, 28] on span "credits left" at bounding box center [1168, 28] width 47 height 12
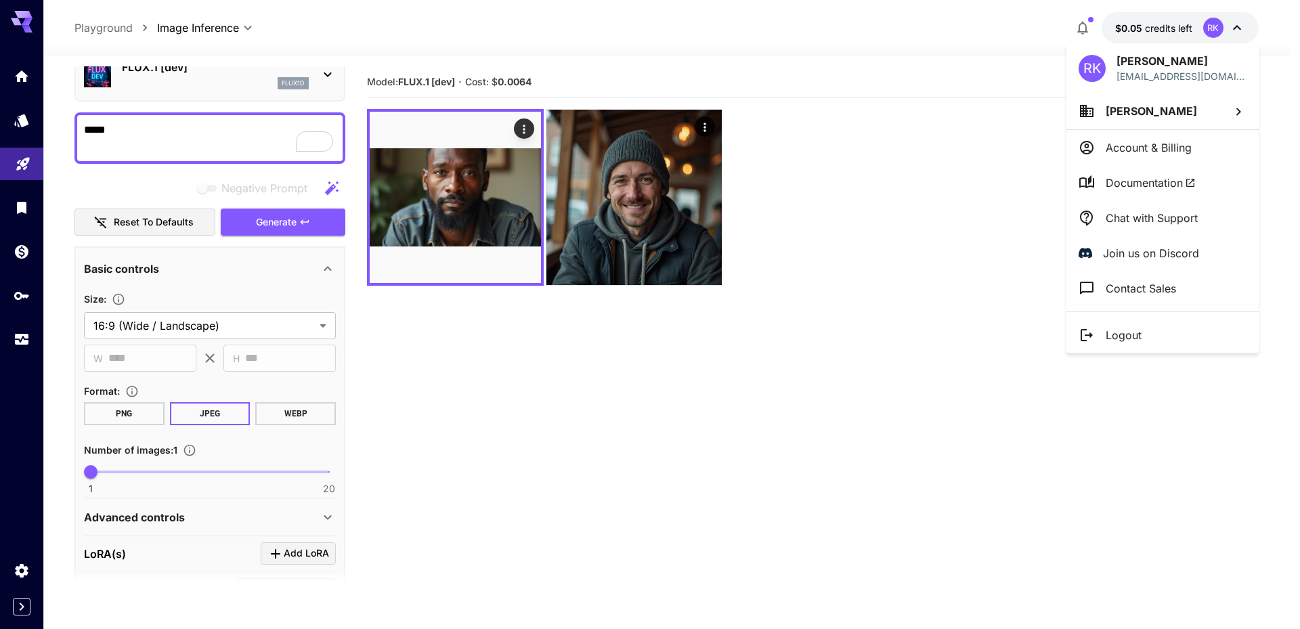
click at [917, 263] on div at bounding box center [650, 314] width 1300 height 629
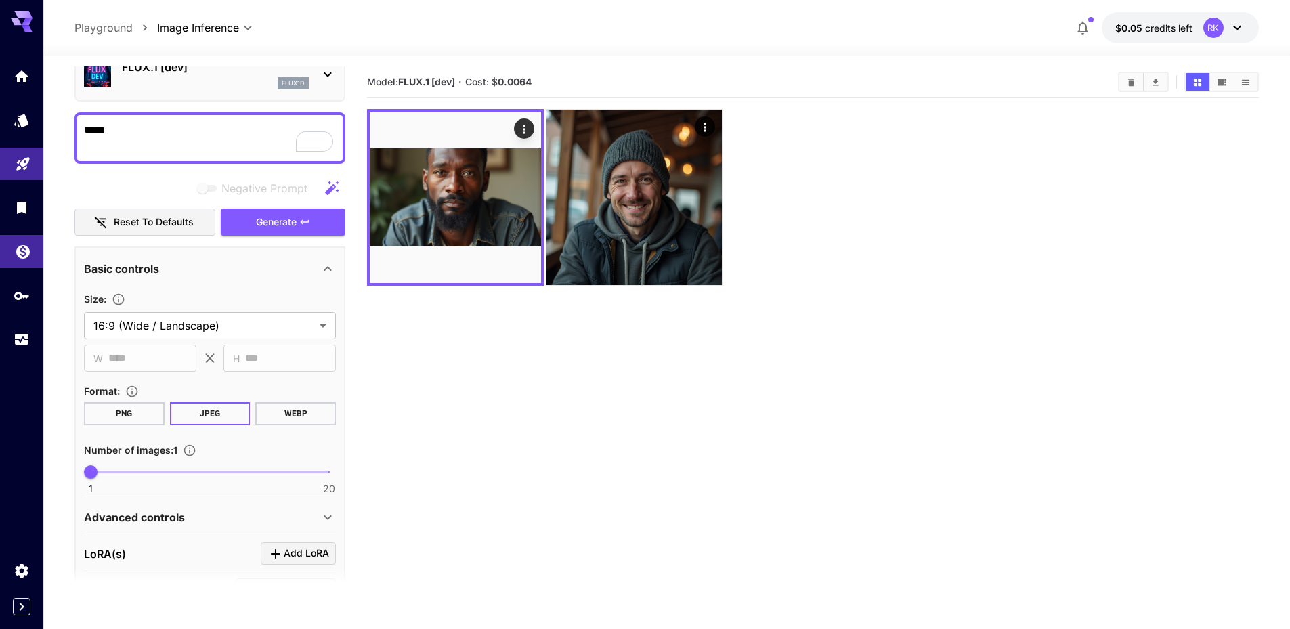
click at [25, 262] on link at bounding box center [21, 251] width 43 height 33
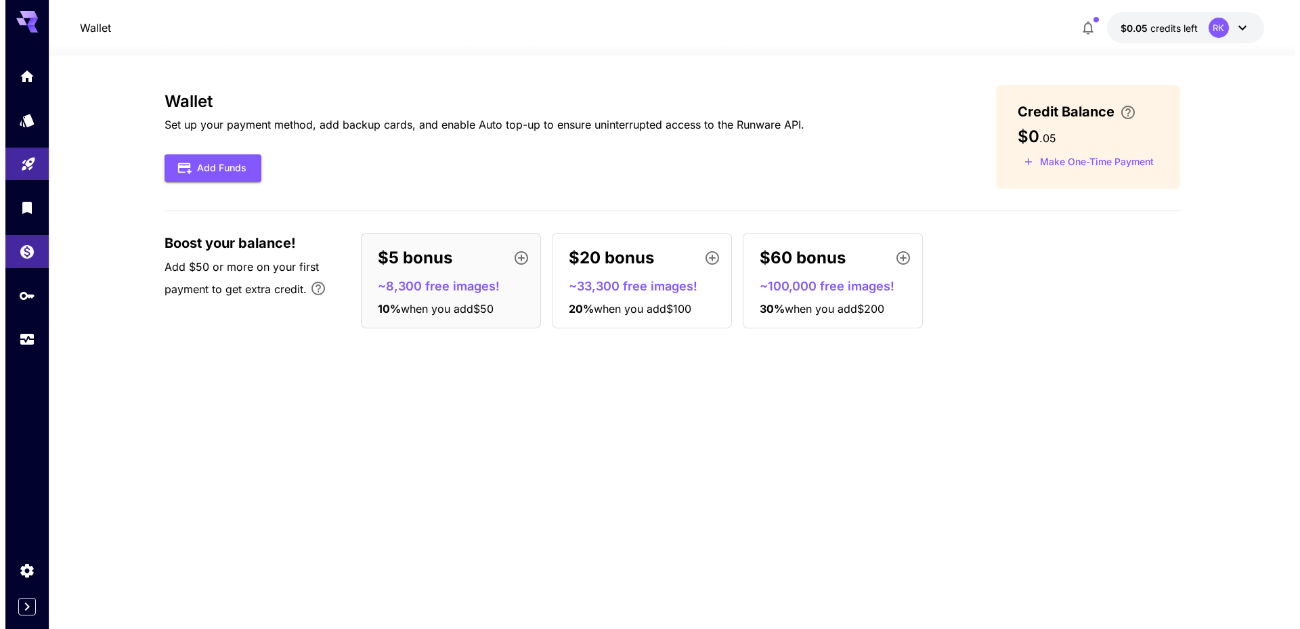
scroll to position [5, 0]
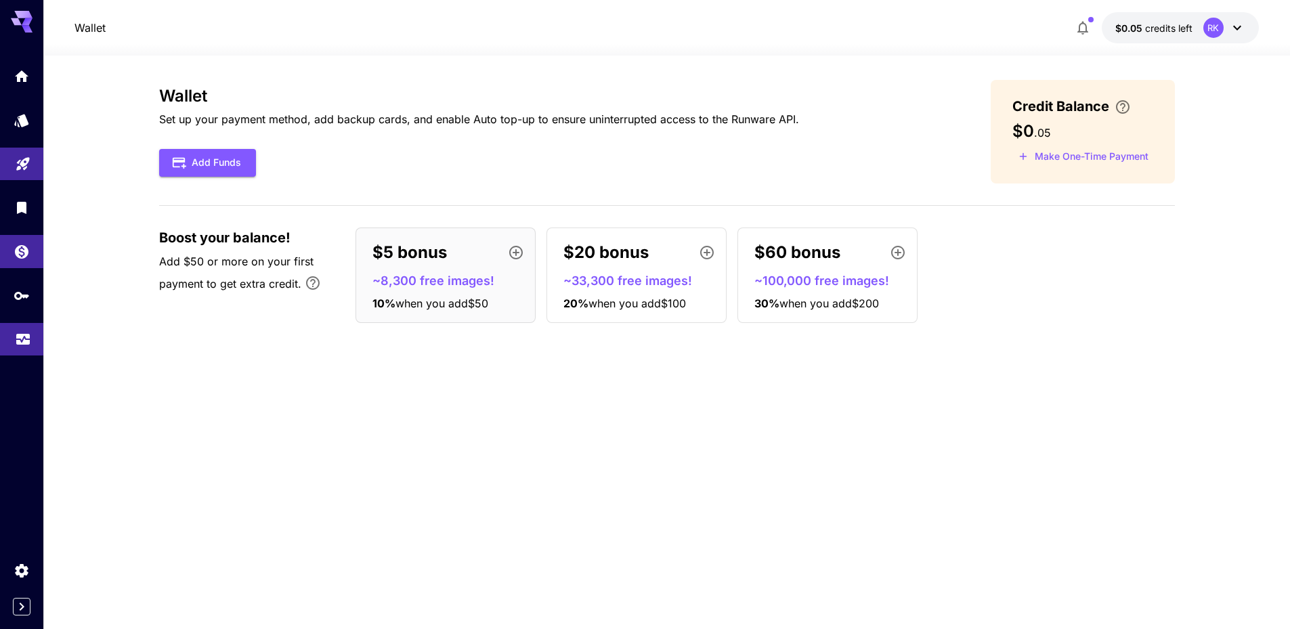
click at [27, 337] on icon "Usage" at bounding box center [23, 335] width 16 height 16
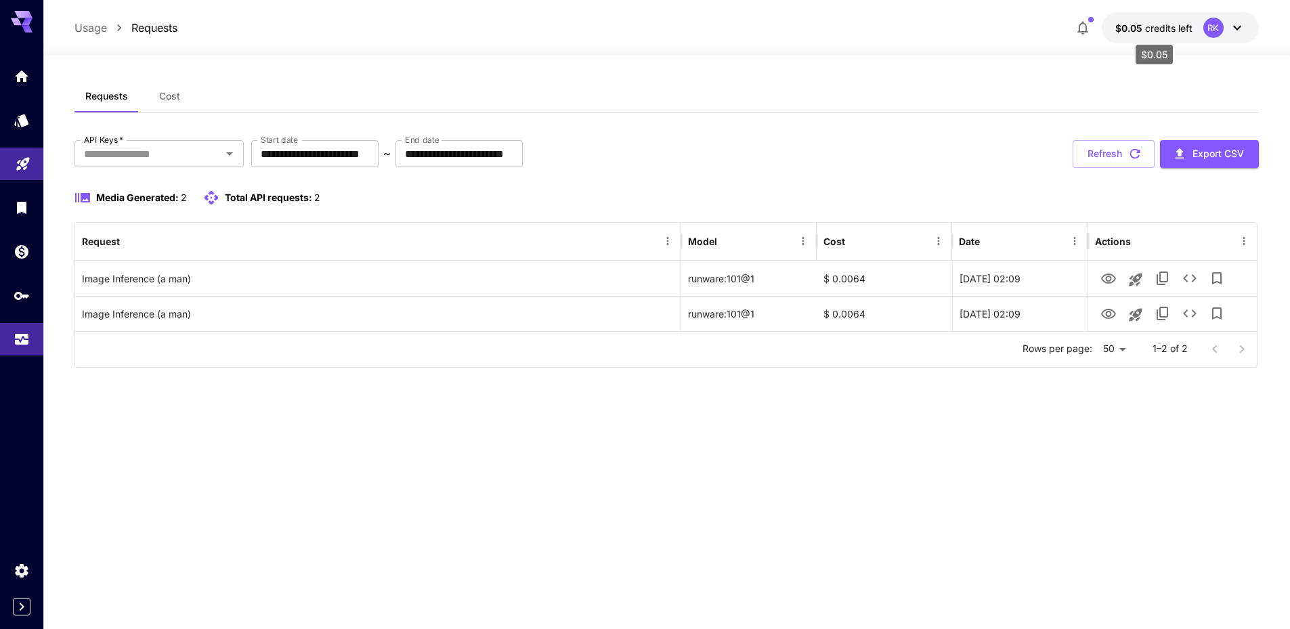
click at [1160, 23] on span "credits left" at bounding box center [1168, 28] width 47 height 12
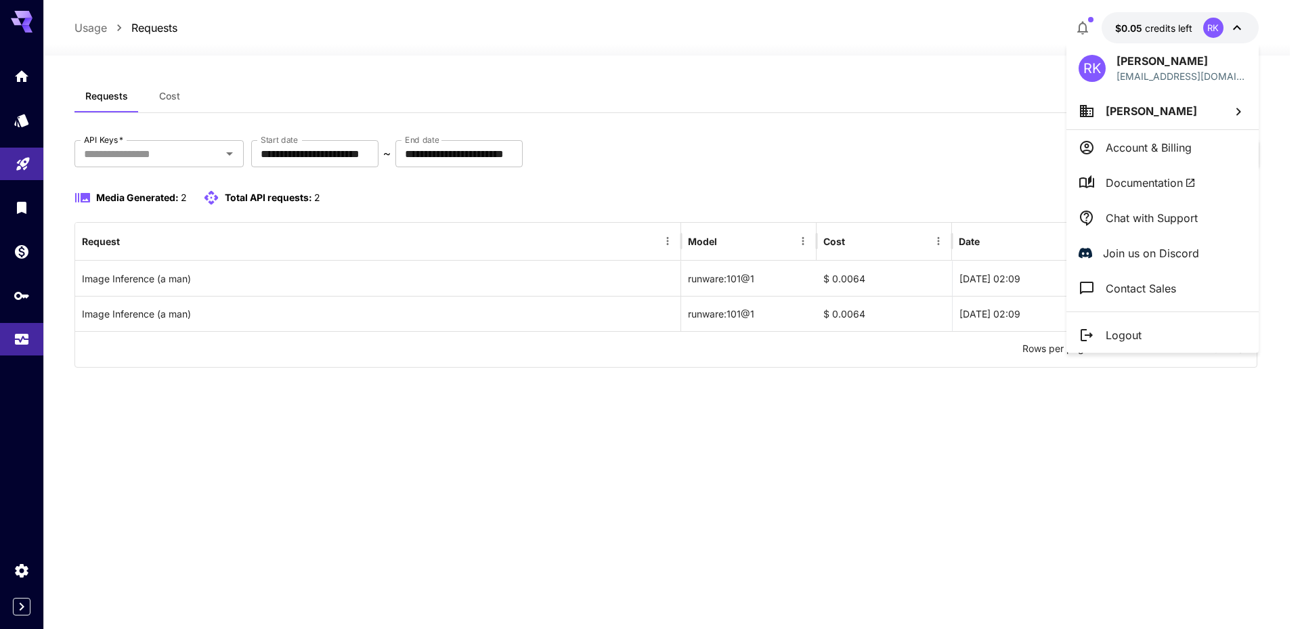
click at [635, 454] on div at bounding box center [650, 314] width 1300 height 629
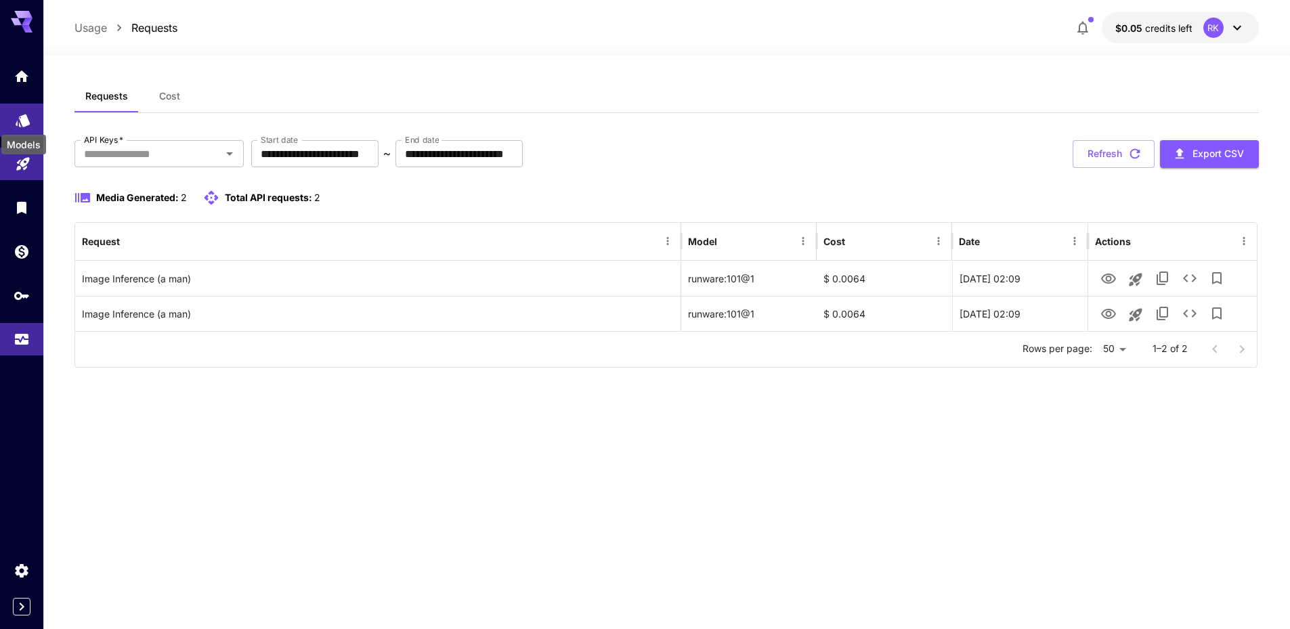
click at [15, 116] on icon "Models" at bounding box center [23, 116] width 16 height 16
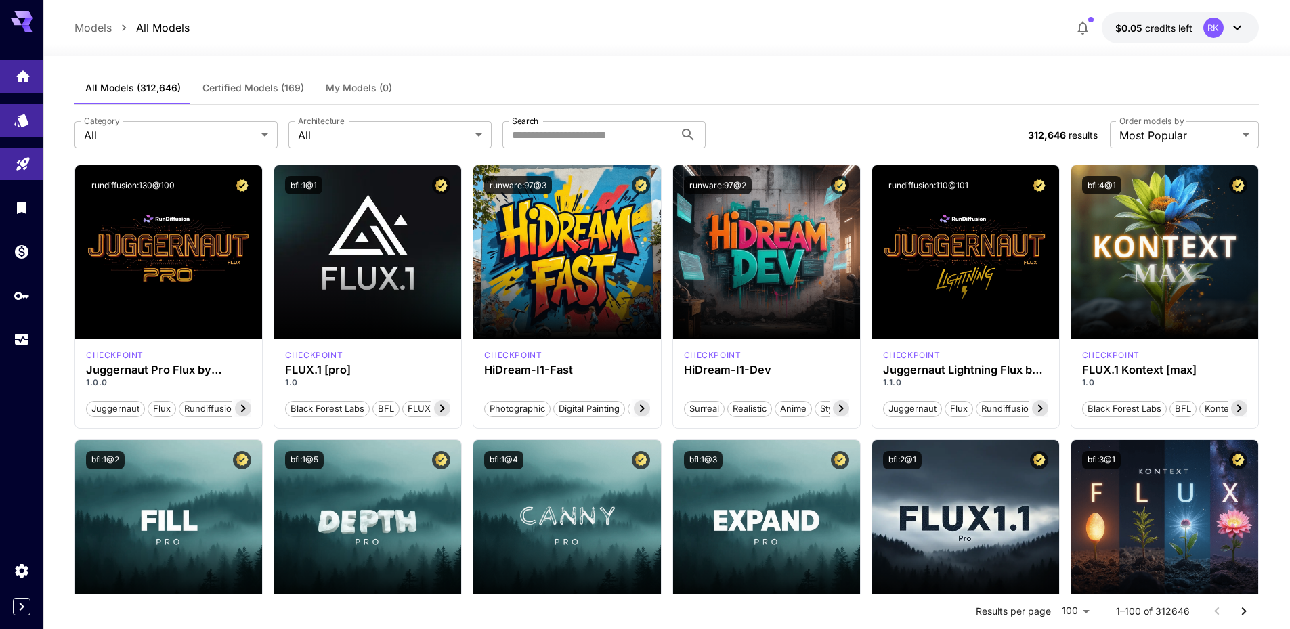
click at [15, 92] on link at bounding box center [21, 76] width 43 height 33
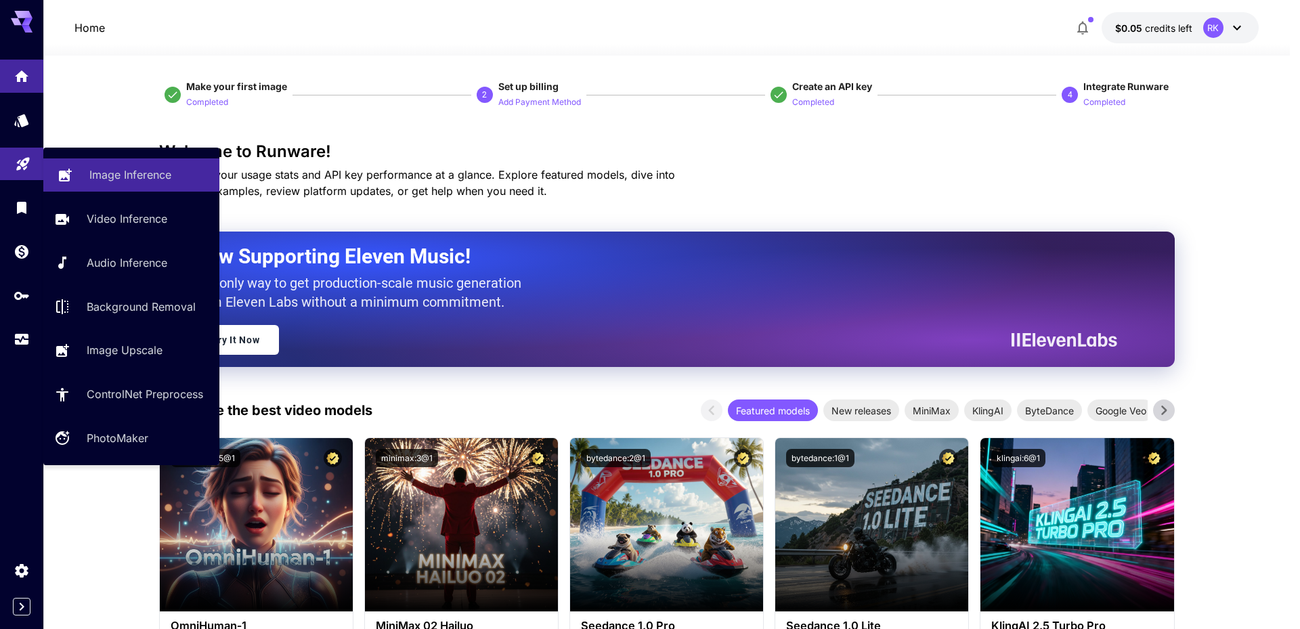
click at [106, 177] on p "Image Inference" at bounding box center [130, 175] width 82 height 16
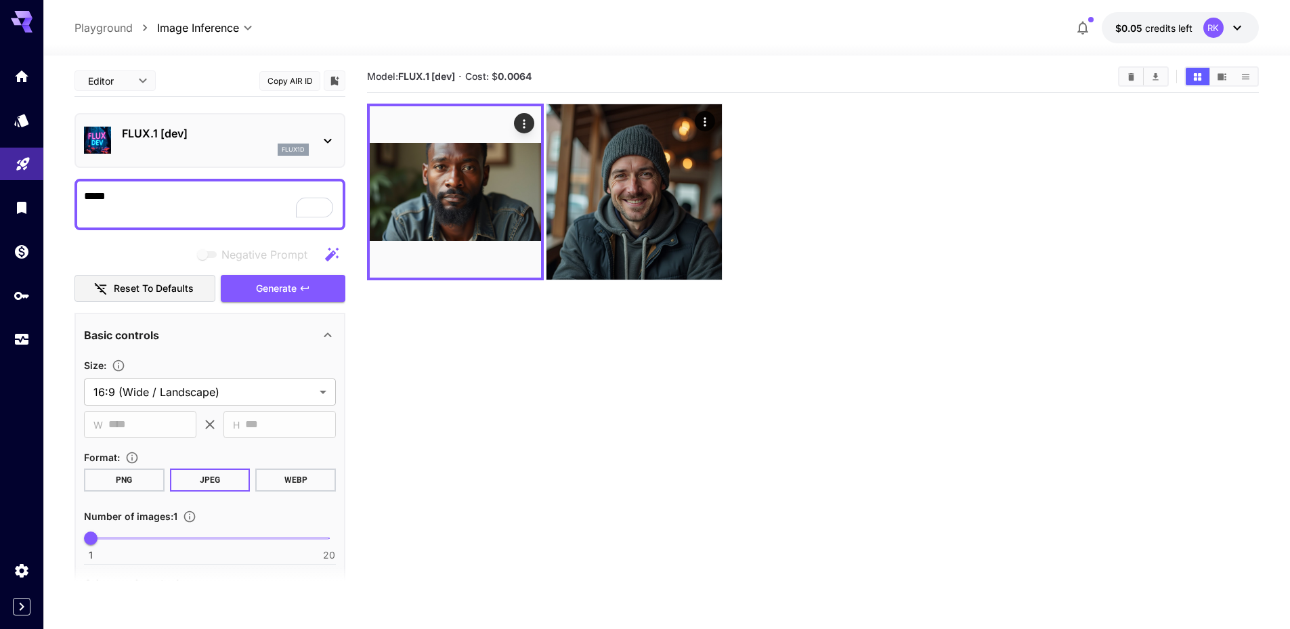
click at [243, 129] on p "FLUX.1 [dev]" at bounding box center [215, 133] width 187 height 16
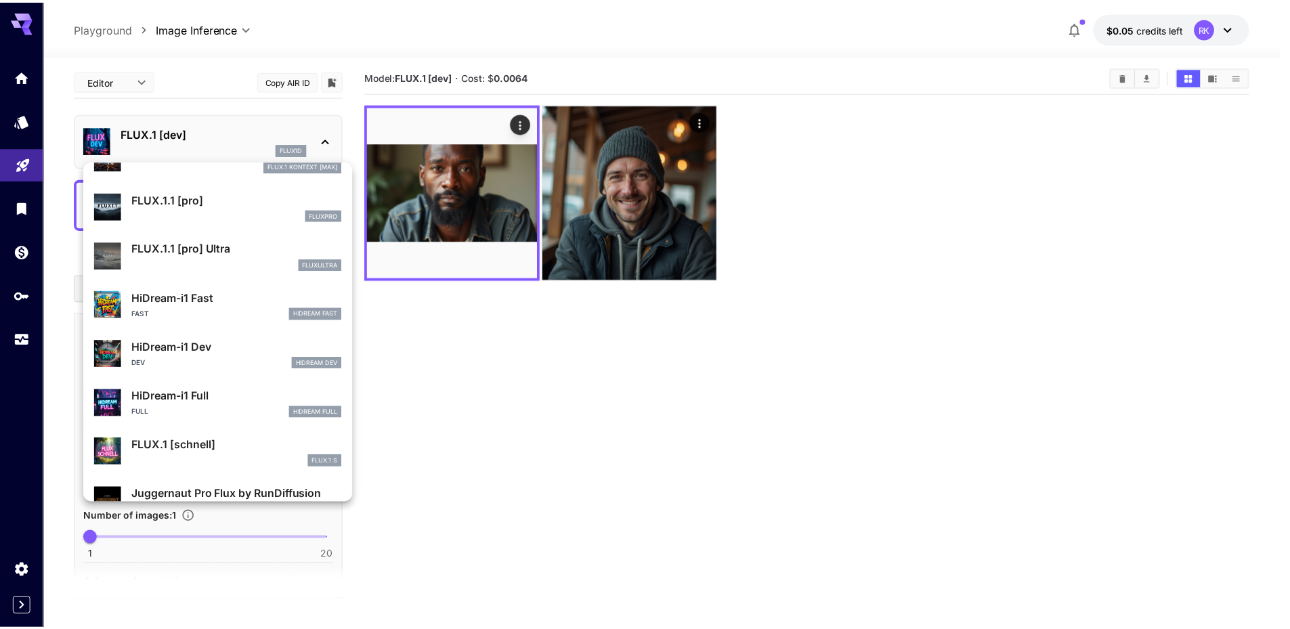
scroll to position [1085, 0]
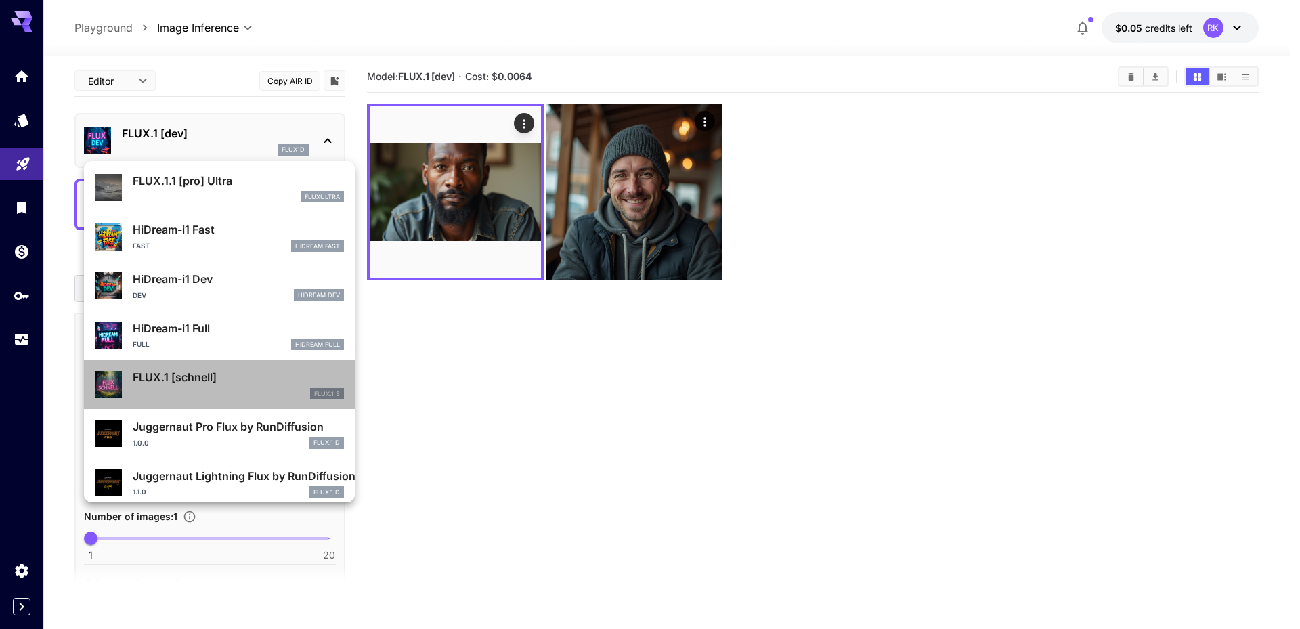
click at [253, 377] on p "FLUX.1 [schnell]" at bounding box center [238, 377] width 211 height 16
type input "*"
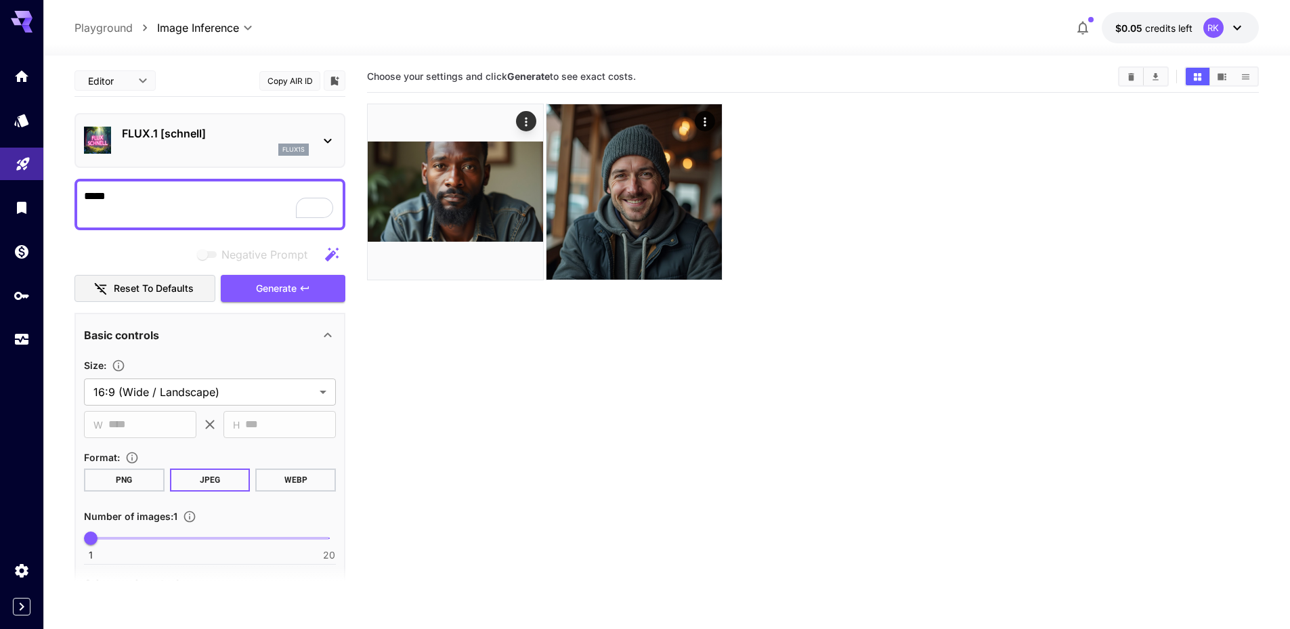
click at [142, 190] on textarea "*****" at bounding box center [210, 204] width 252 height 33
type textarea "**********"
click at [276, 284] on span "Generate" at bounding box center [276, 288] width 41 height 17
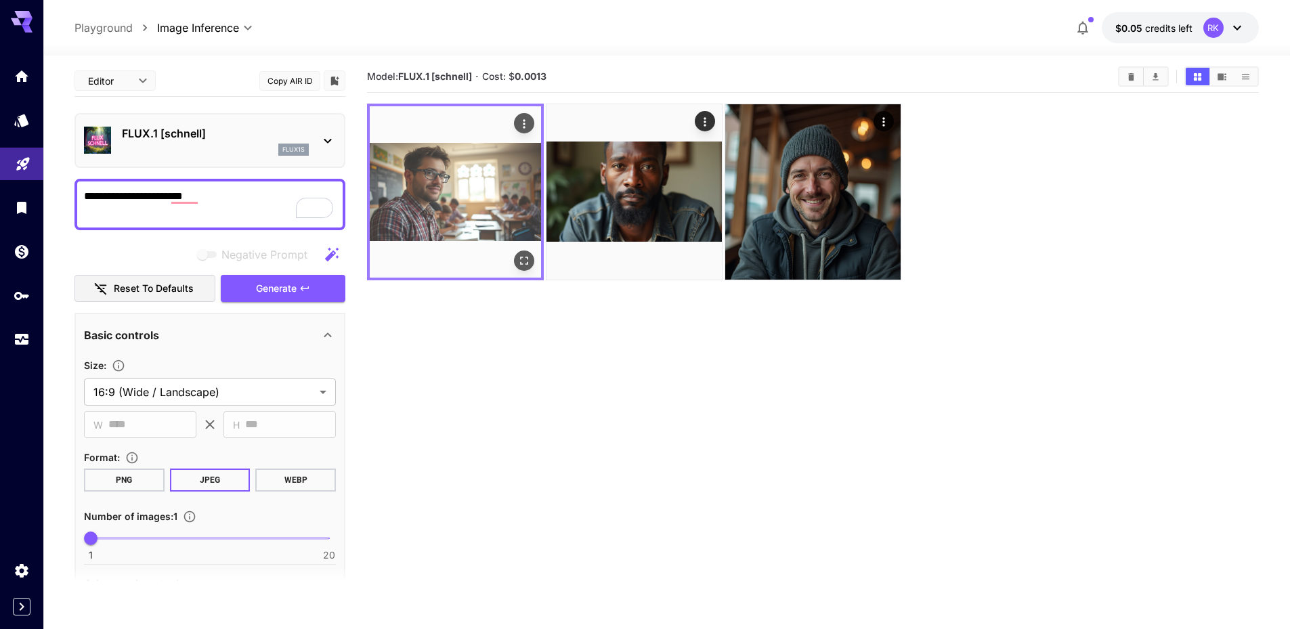
click at [442, 186] on img at bounding box center [455, 191] width 171 height 171
click at [523, 257] on icon "Open in fullscreen" at bounding box center [524, 261] width 8 height 8
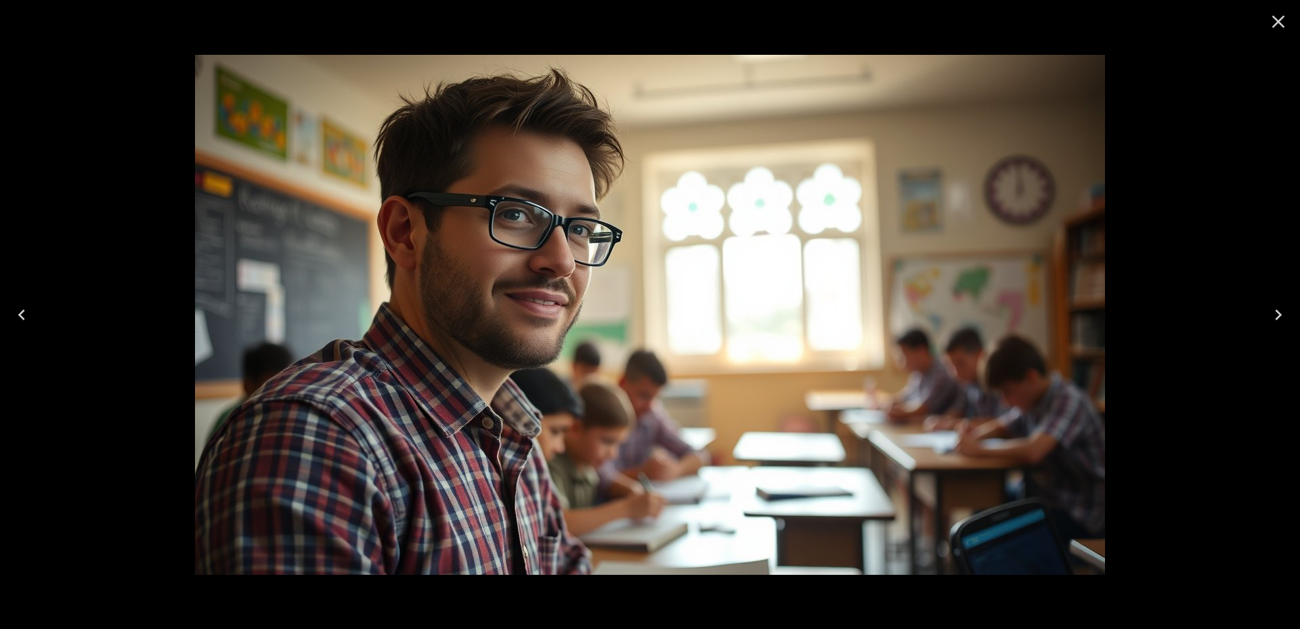
click at [1277, 21] on icon "Close" at bounding box center [1279, 22] width 22 height 22
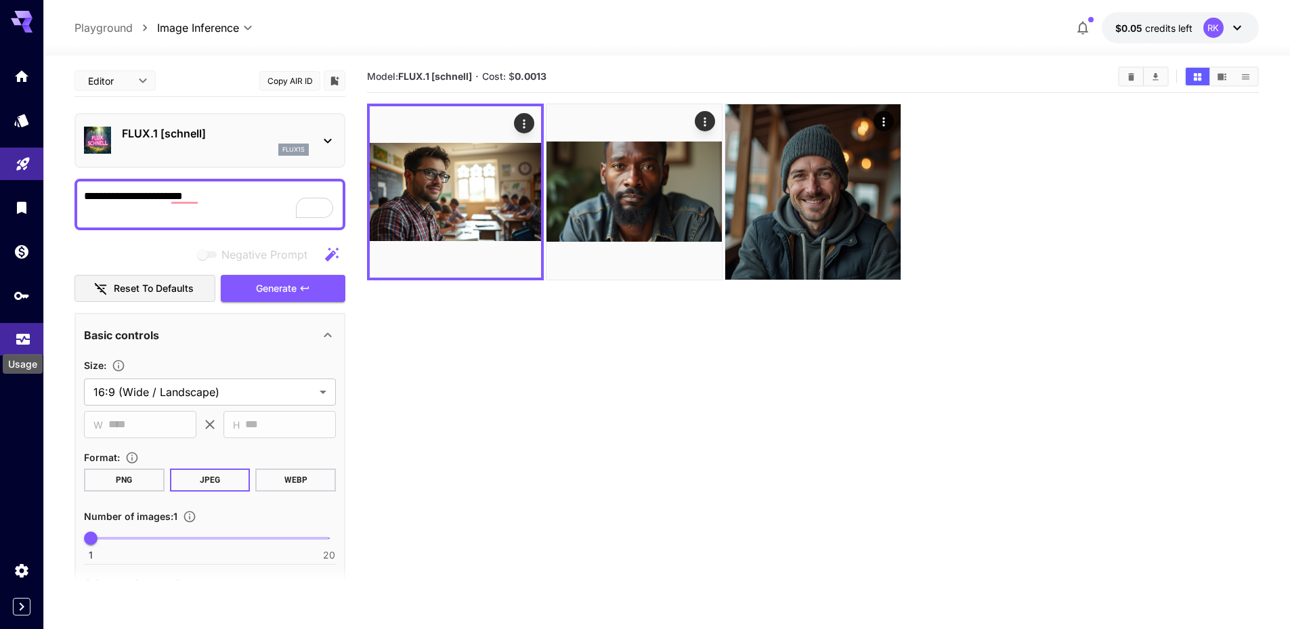
click at [17, 336] on icon "Usage" at bounding box center [23, 335] width 16 height 16
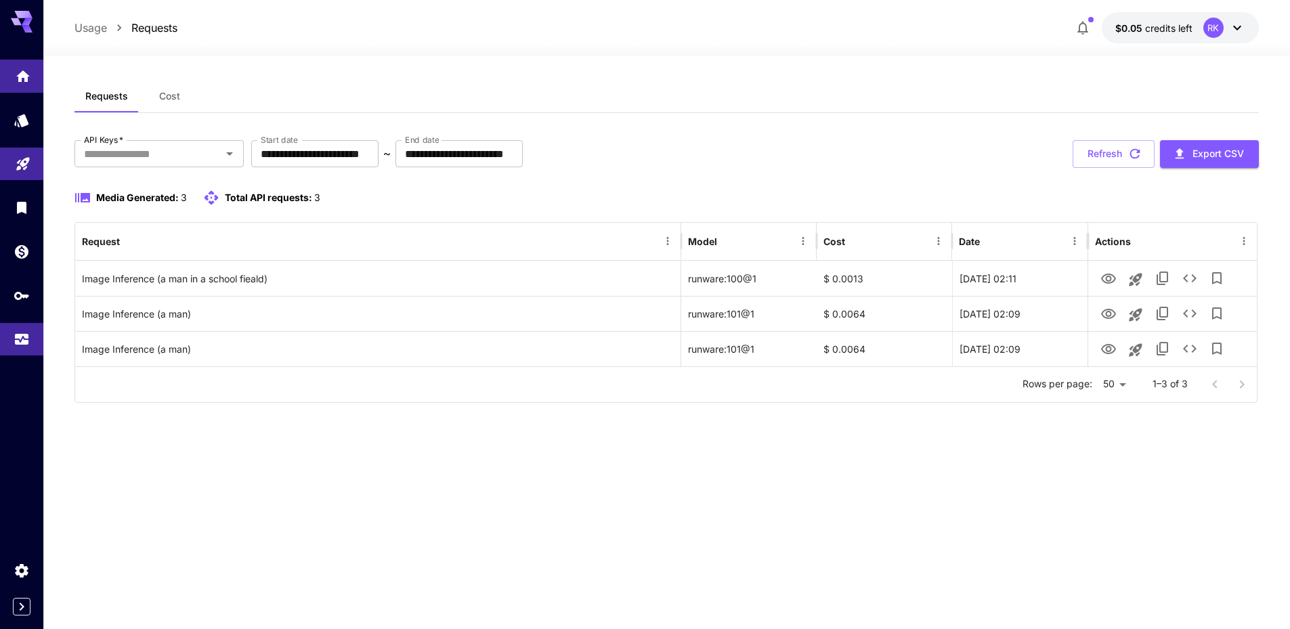
click at [14, 78] on link at bounding box center [21, 76] width 43 height 33
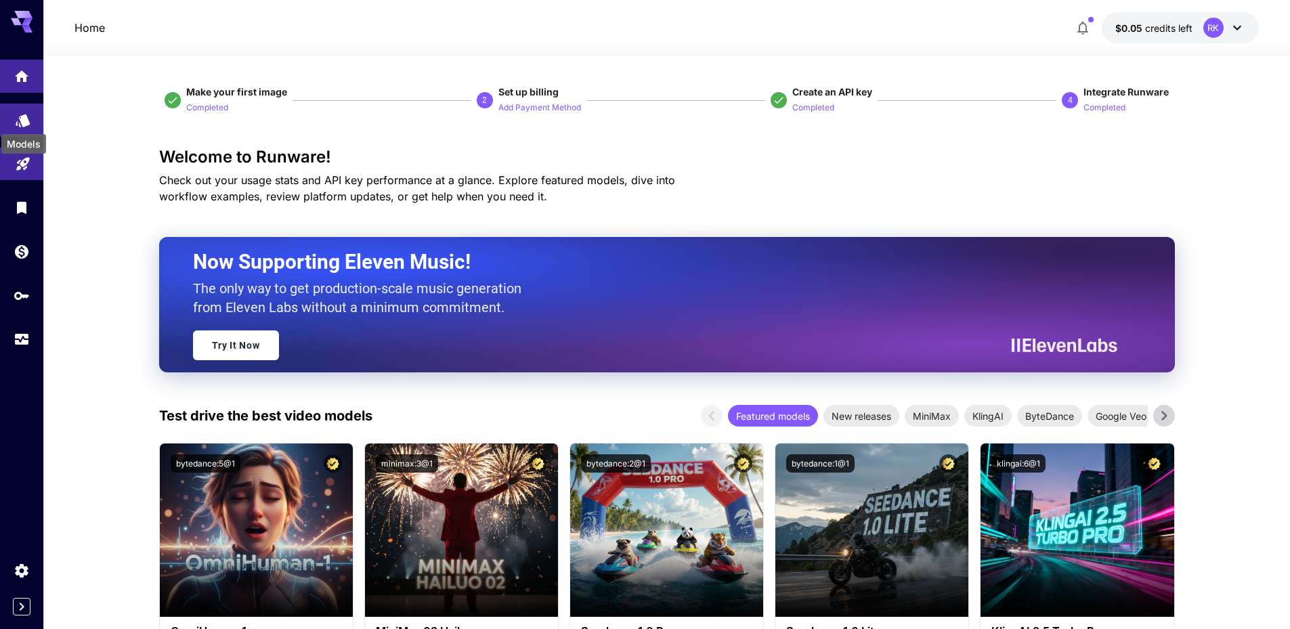
click at [15, 118] on icon "Models" at bounding box center [23, 116] width 16 height 16
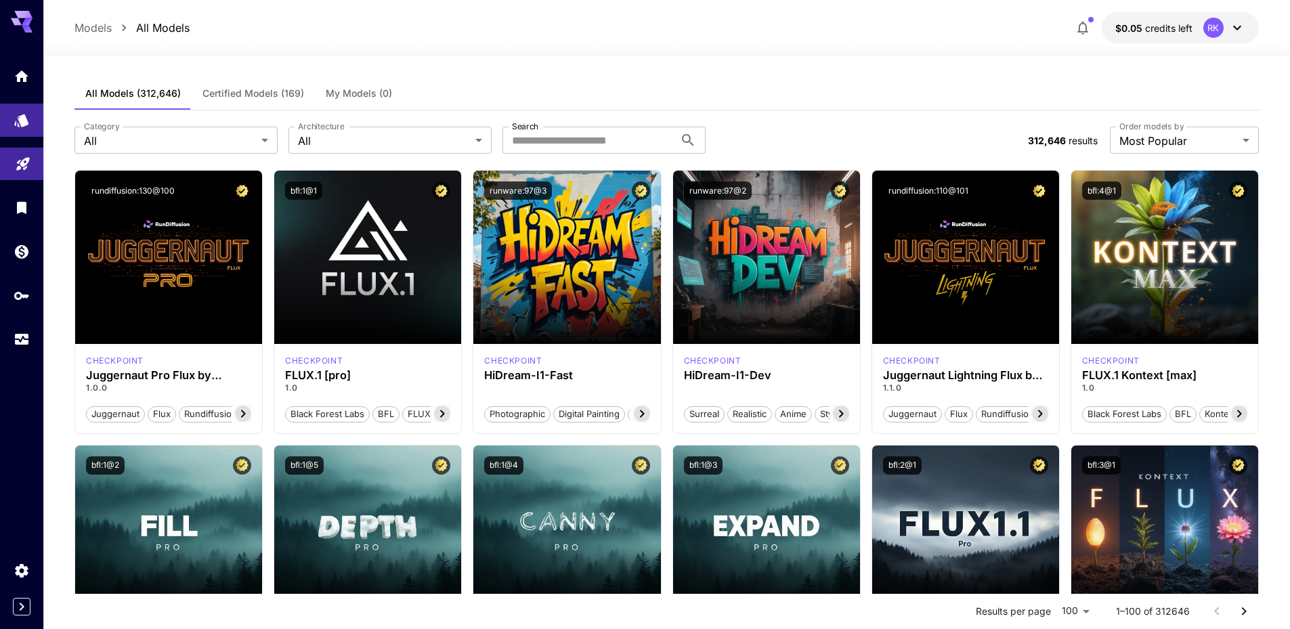
click at [27, 23] on icon at bounding box center [27, 21] width 11 height 7
click at [14, 20] on icon at bounding box center [22, 18] width 22 height 14
click at [24, 71] on icon "Home" at bounding box center [23, 72] width 14 height 12
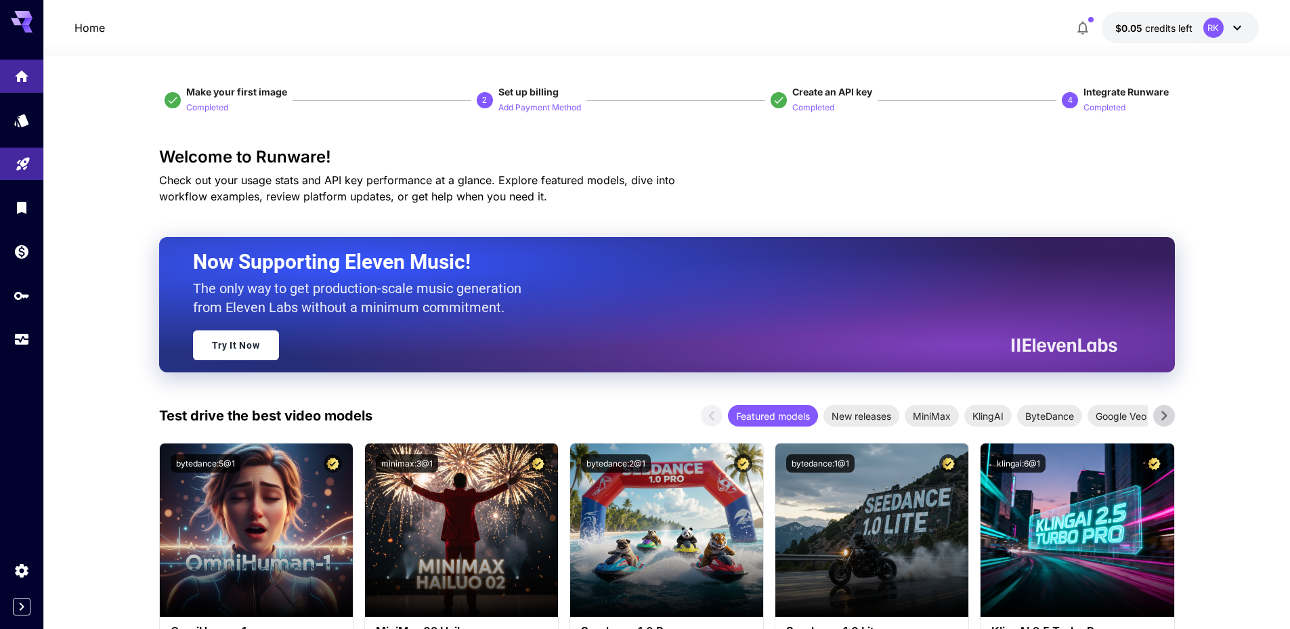
drag, startPoint x: 40, startPoint y: 0, endPoint x: 481, endPoint y: 79, distance: 447.8
click at [531, 104] on p "Add Payment Method" at bounding box center [539, 108] width 83 height 13
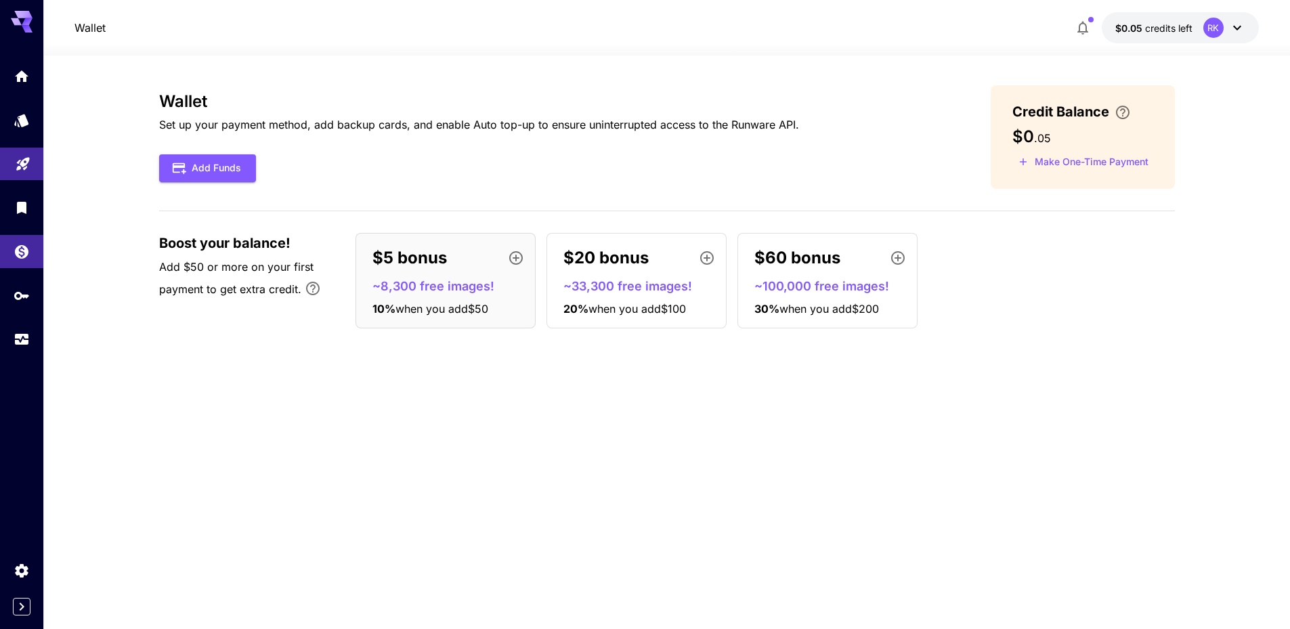
click at [1222, 20] on div "RK" at bounding box center [1224, 28] width 42 height 20
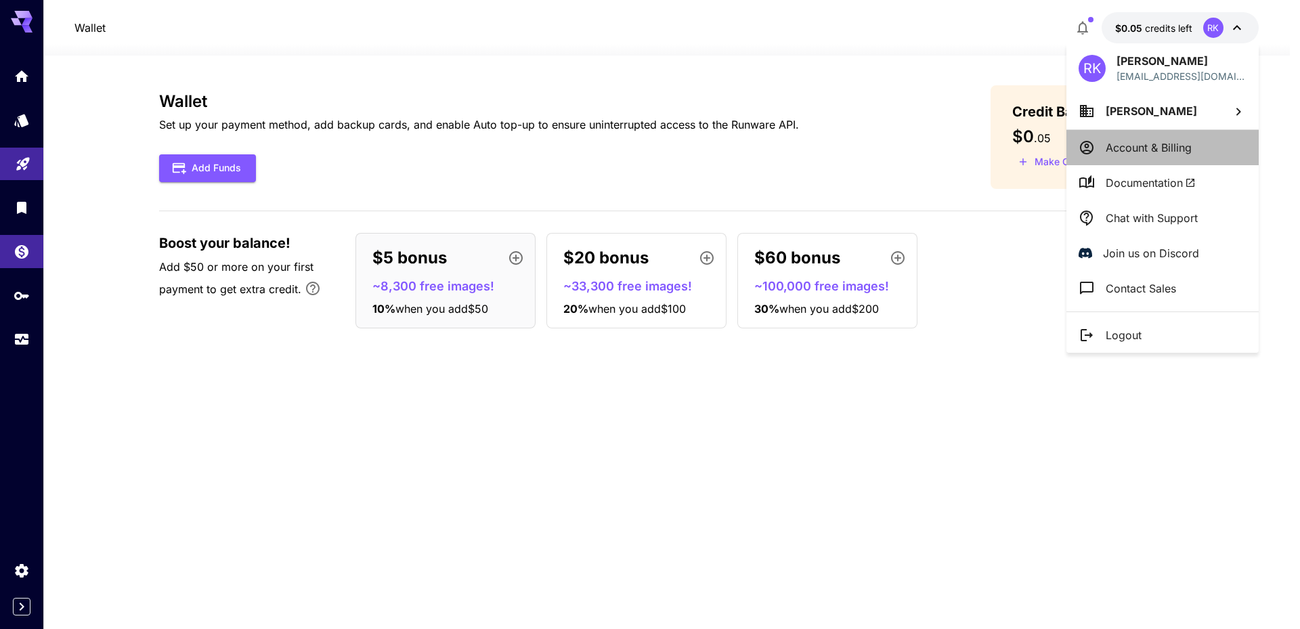
click at [1145, 142] on p "Account & Billing" at bounding box center [1149, 148] width 86 height 16
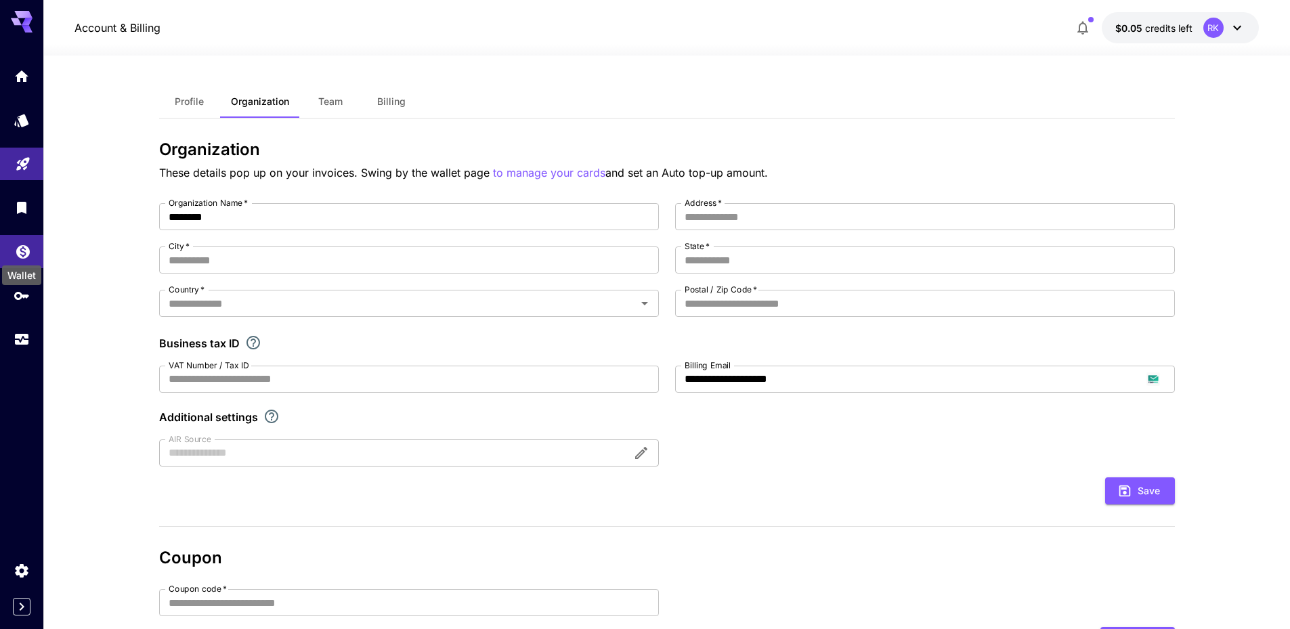
click at [26, 250] on icon "Wallet" at bounding box center [23, 248] width 14 height 14
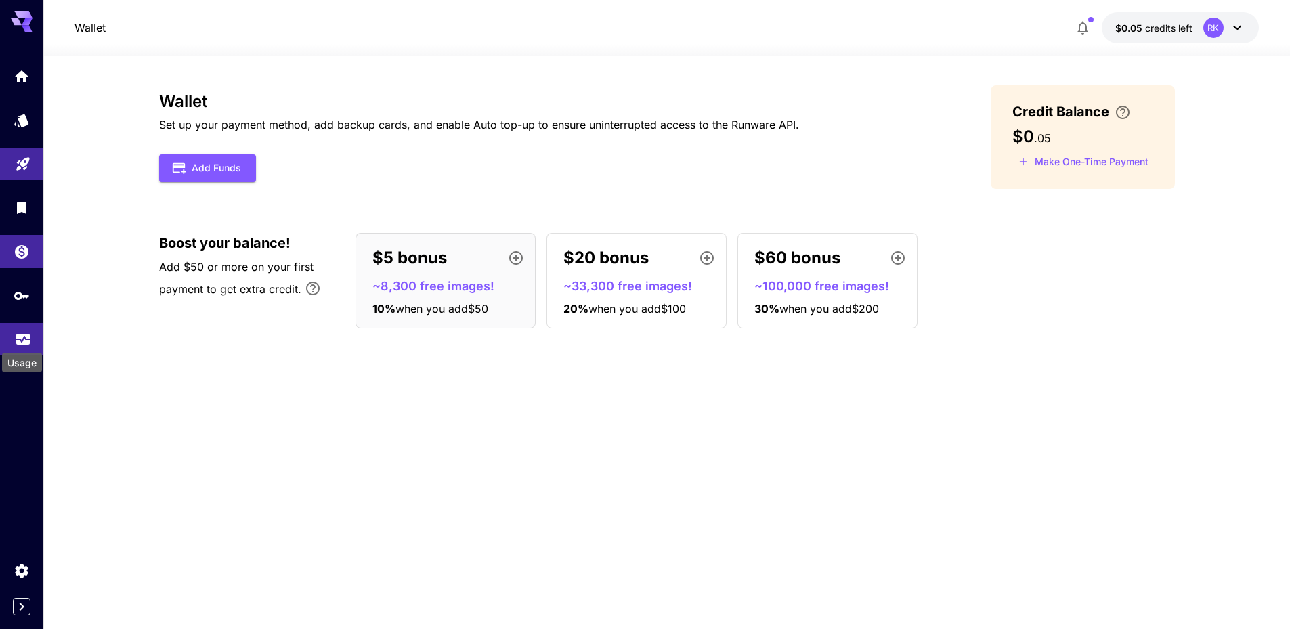
click at [24, 340] on icon "Usage" at bounding box center [23, 337] width 14 height 7
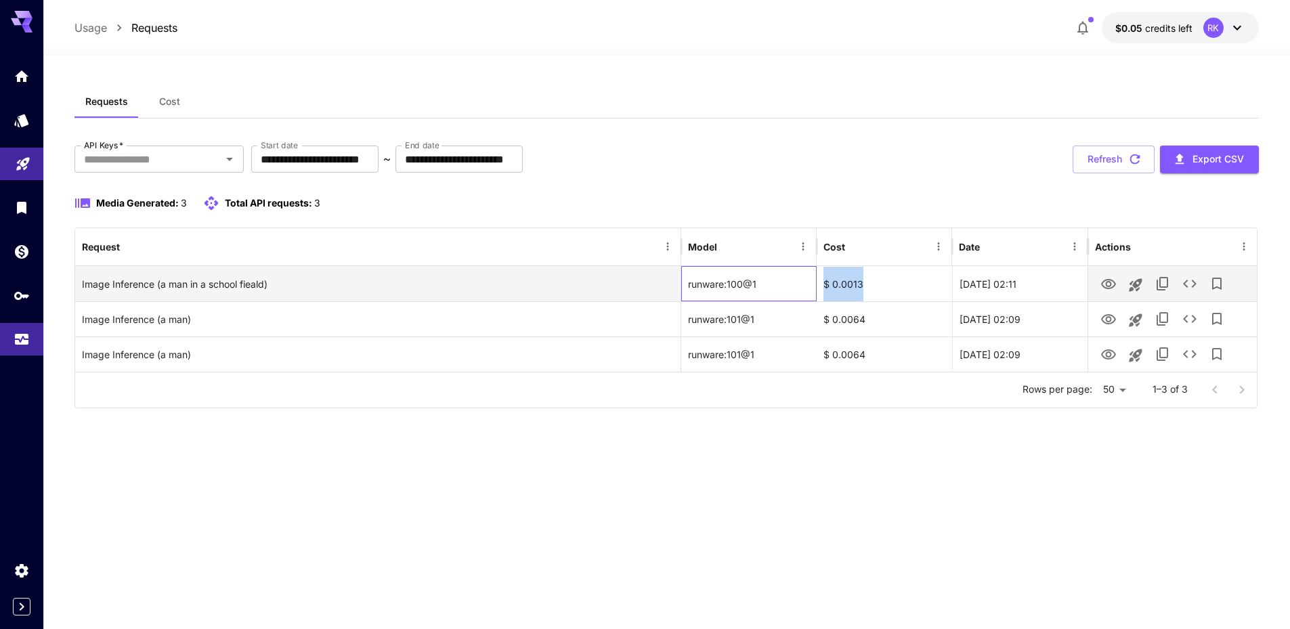
drag, startPoint x: 816, startPoint y: 277, endPoint x: 873, endPoint y: 282, distance: 57.1
click at [873, 282] on div "Image Inference (a man in a school fieald) runware:100@1 $ 0.0013 [DATE] 02:11" at bounding box center [666, 283] width 1182 height 35
copy div "$ 0.0013"
